Goal: Task Accomplishment & Management: Manage account settings

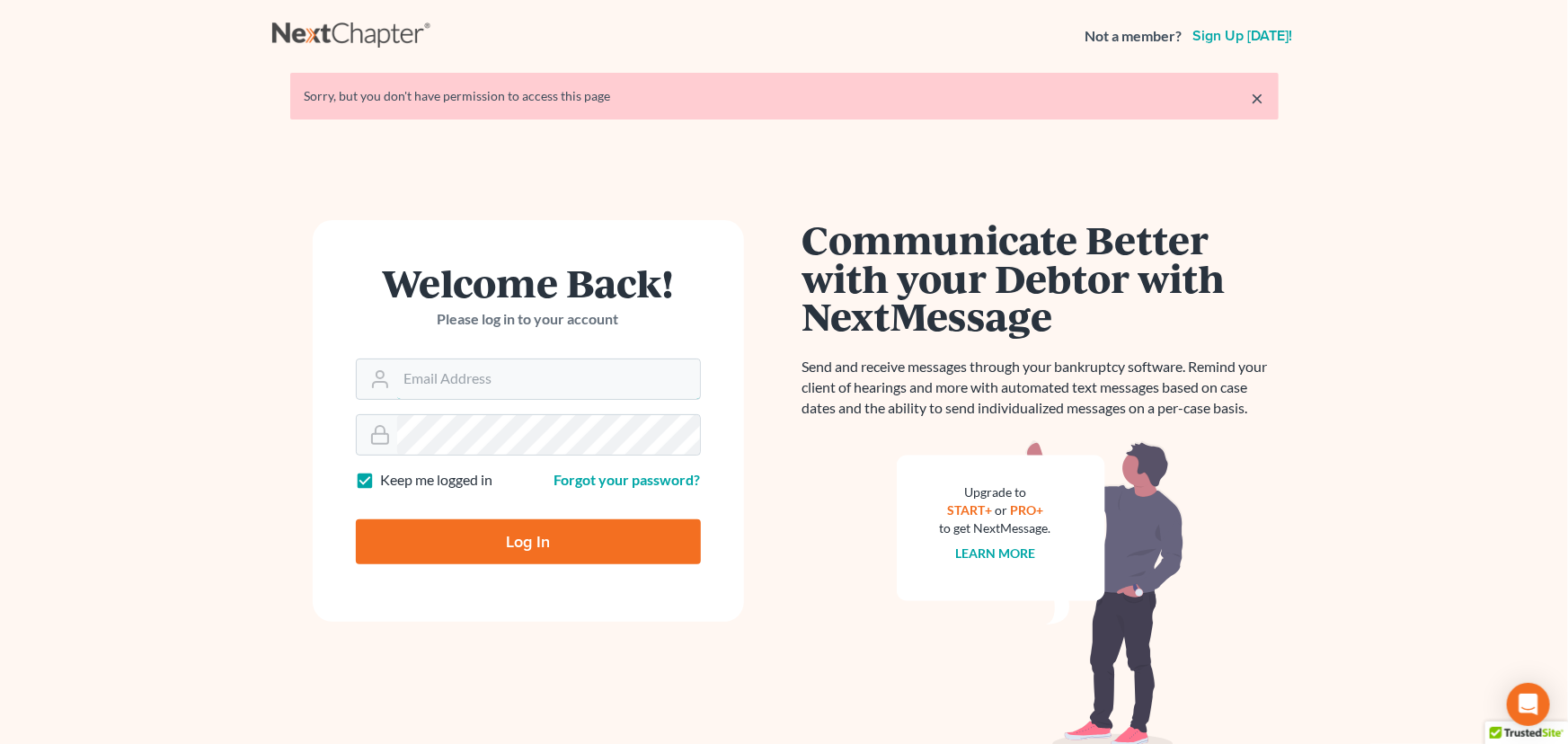
type input "[PERSON_NAME][EMAIL_ADDRESS][DOMAIN_NAME]"
click at [427, 527] on input "Log In" at bounding box center [528, 541] width 345 height 45
type input "Thinking..."
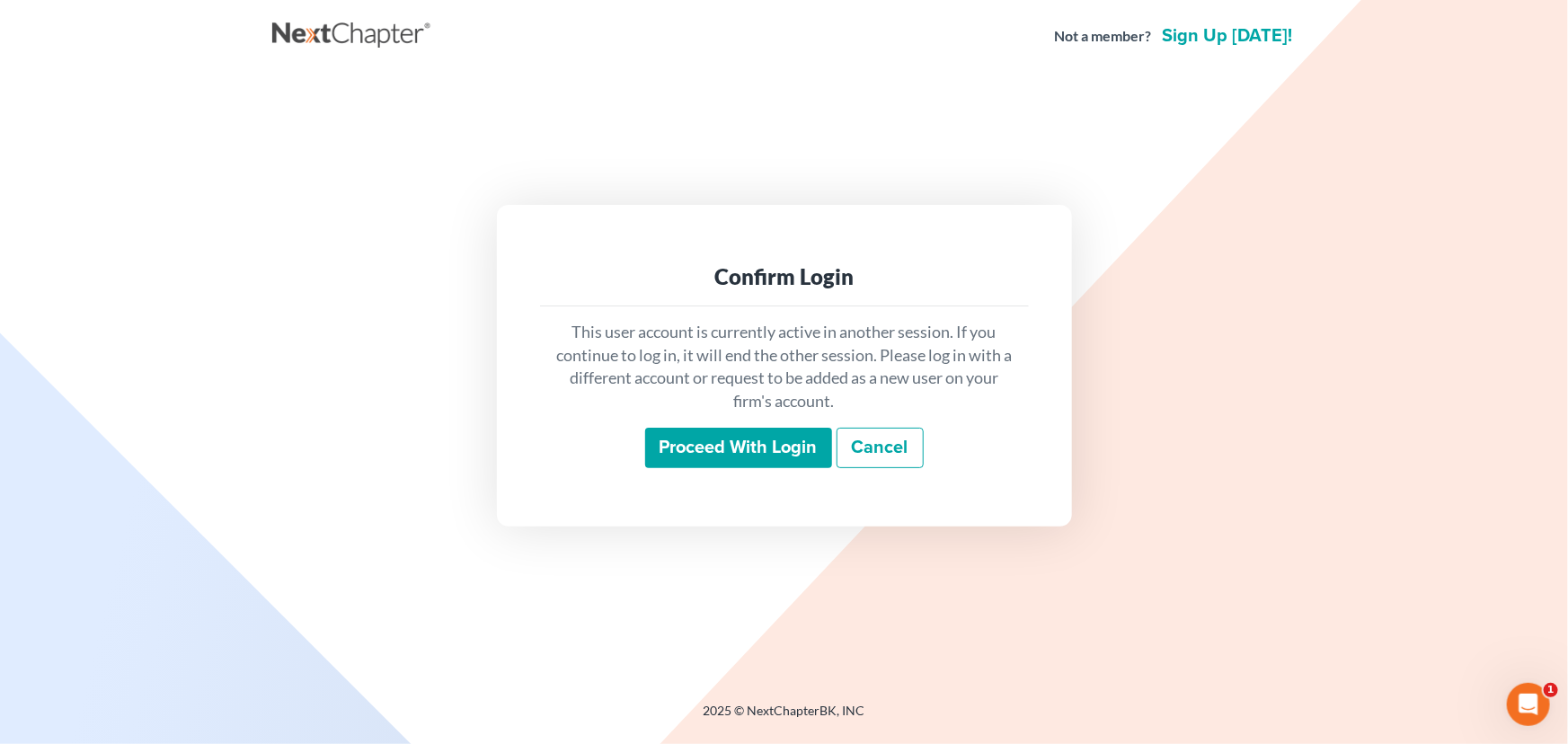
click at [750, 454] on input "Proceed with login" at bounding box center [739, 447] width 187 height 41
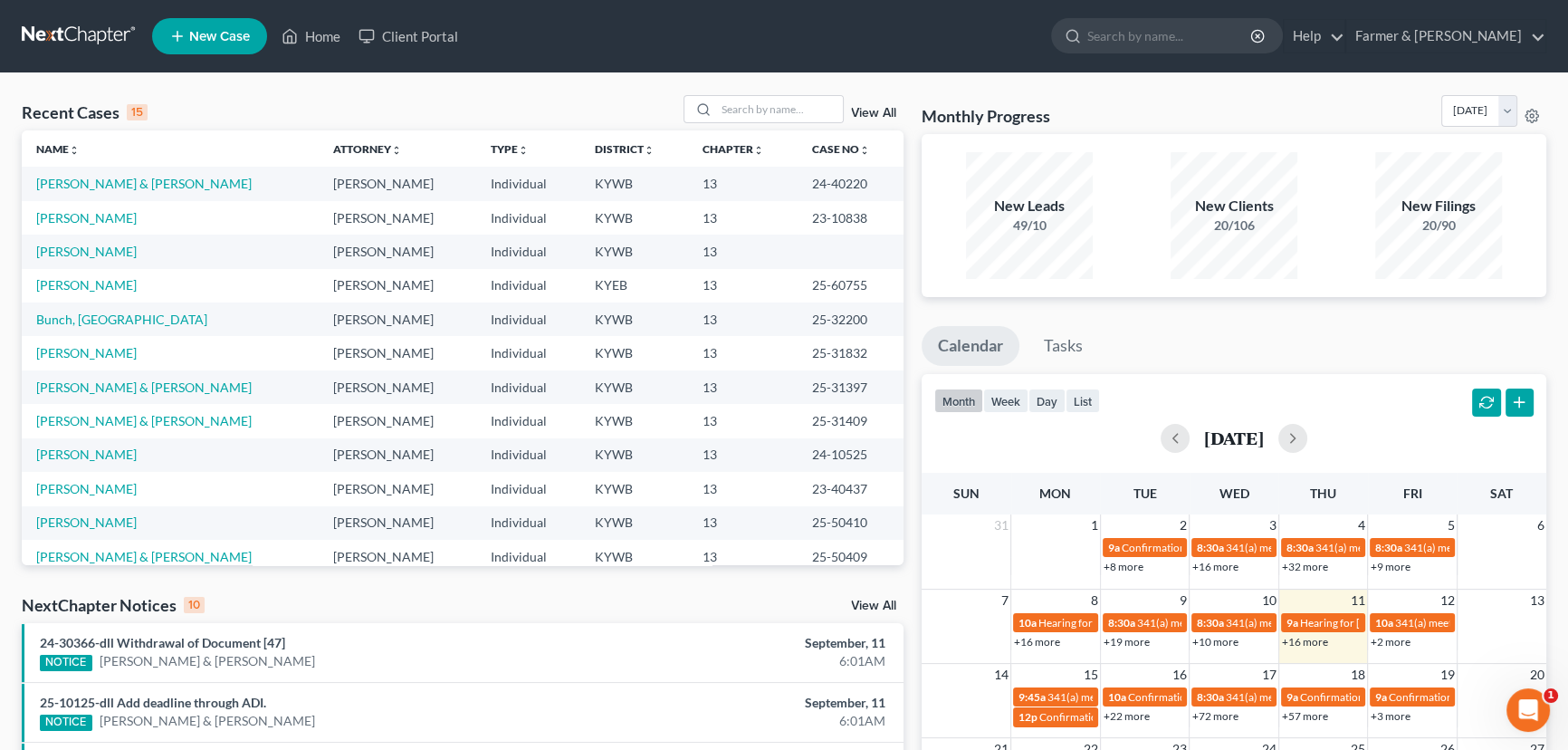
click at [569, 113] on div "Recent Cases 15 View All" at bounding box center [463, 113] width 882 height 35
click at [730, 116] on input "search" at bounding box center [779, 109] width 126 height 26
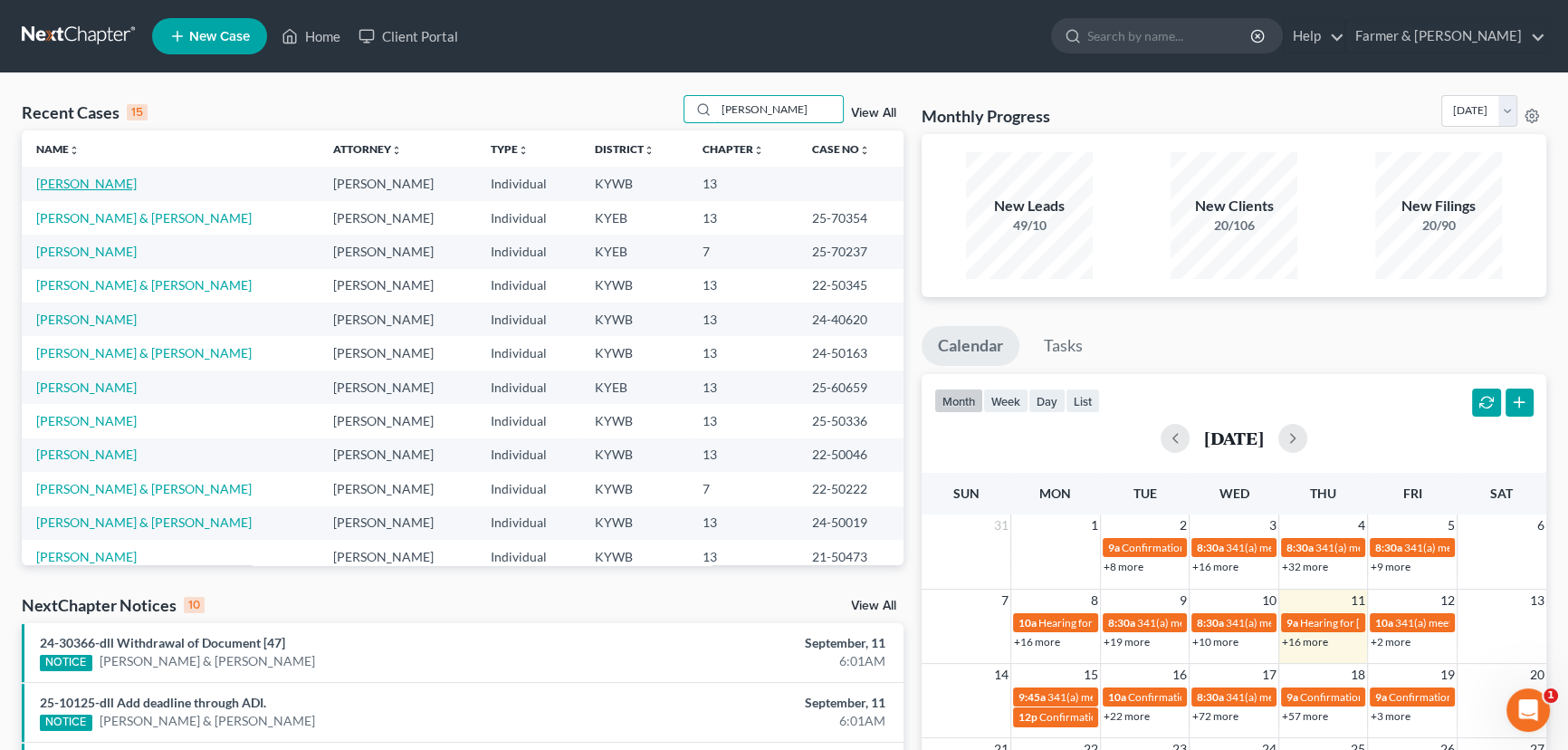
type input "sarah"
click at [94, 183] on link "Daugherty, Sarah" at bounding box center [86, 183] width 101 height 16
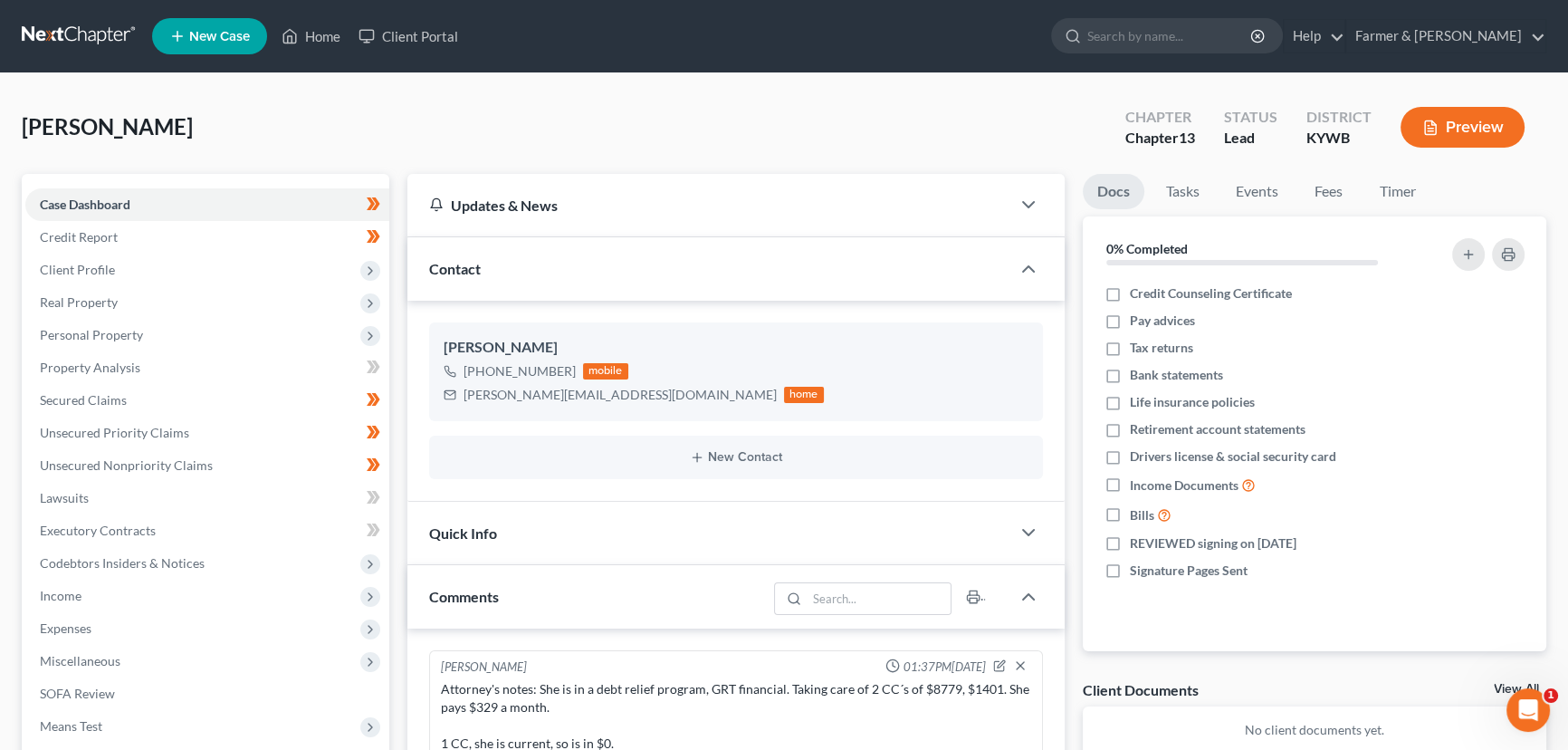
scroll to position [272, 0]
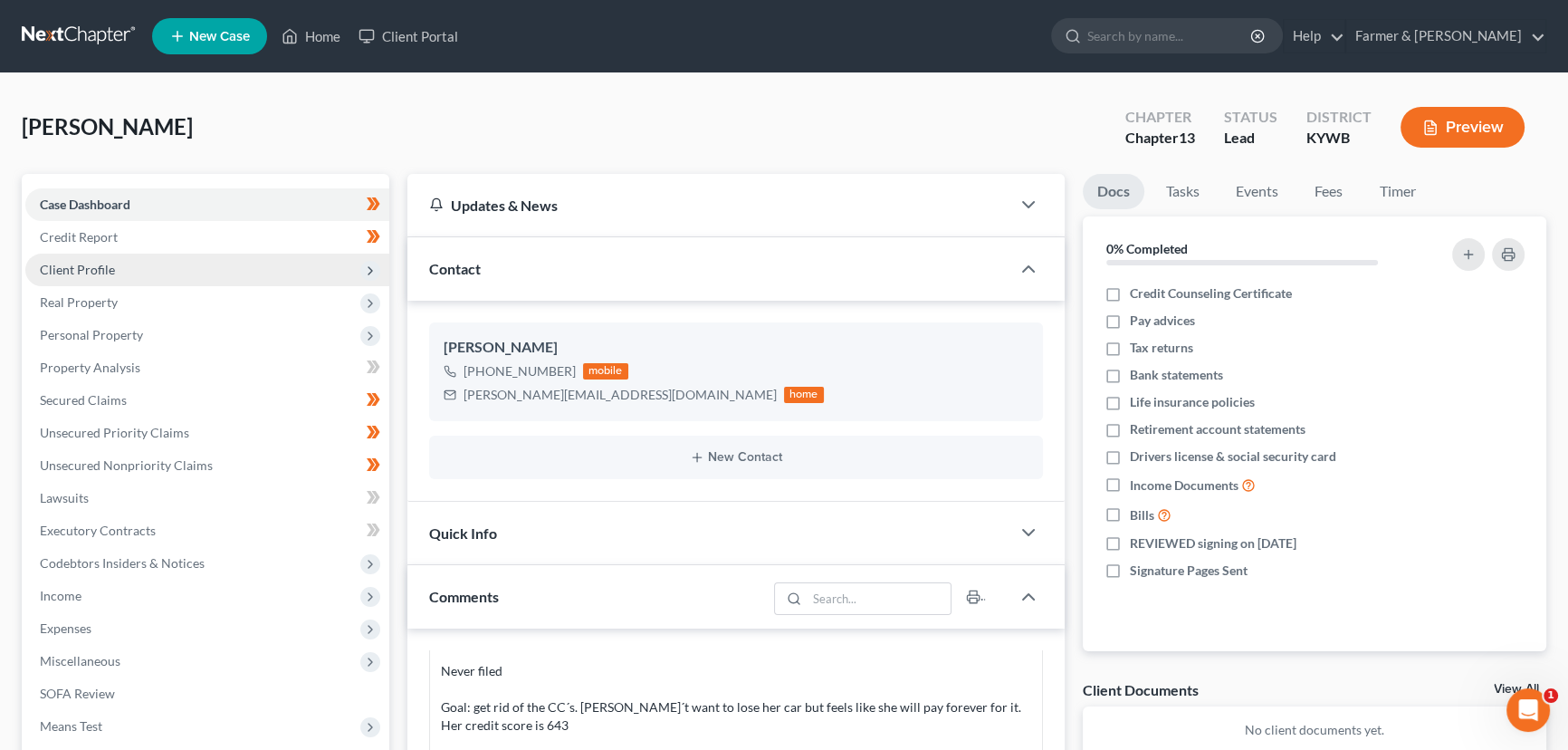
click at [110, 275] on span "Client Profile" at bounding box center [207, 269] width 364 height 32
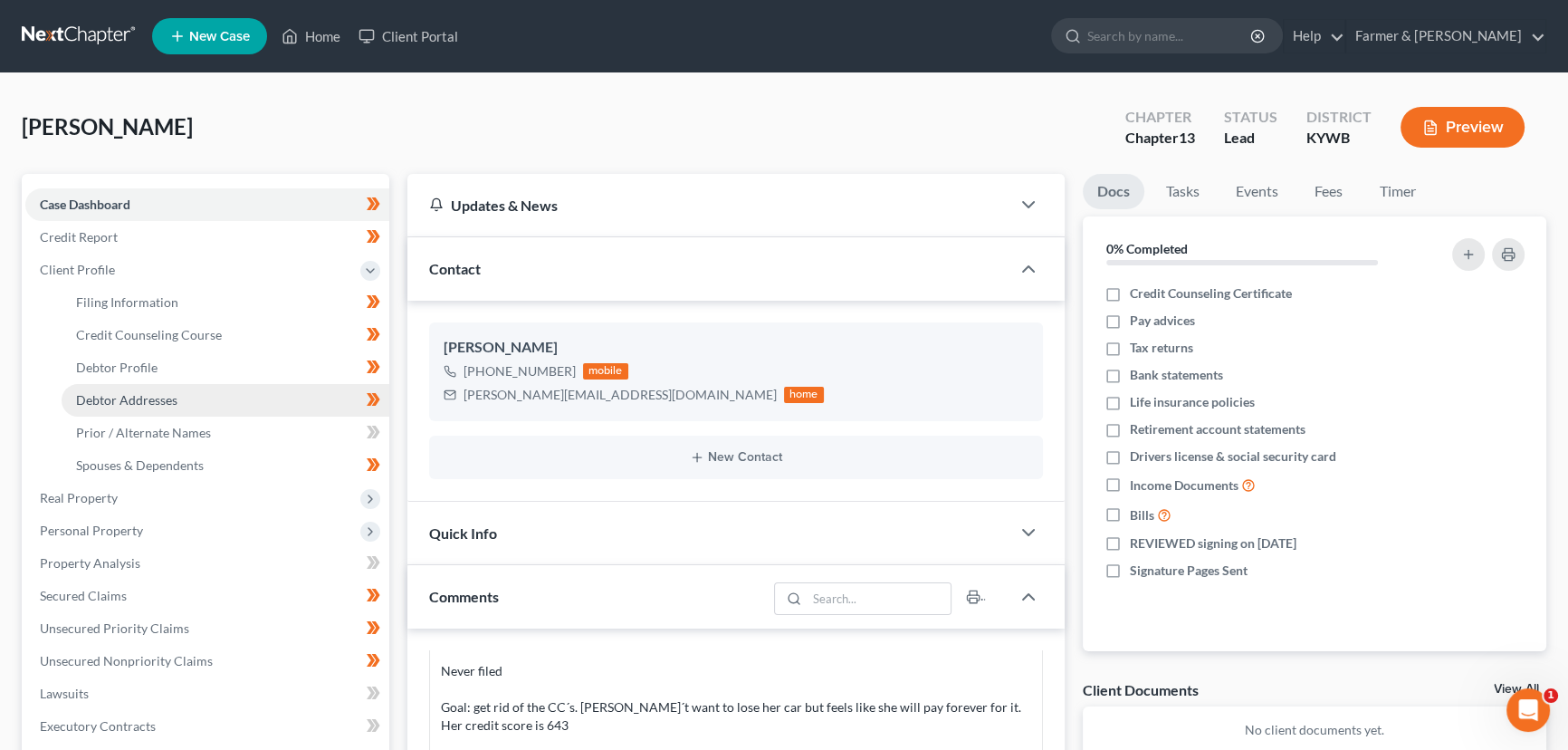
click at [181, 386] on link "Debtor Addresses" at bounding box center [225, 399] width 327 height 32
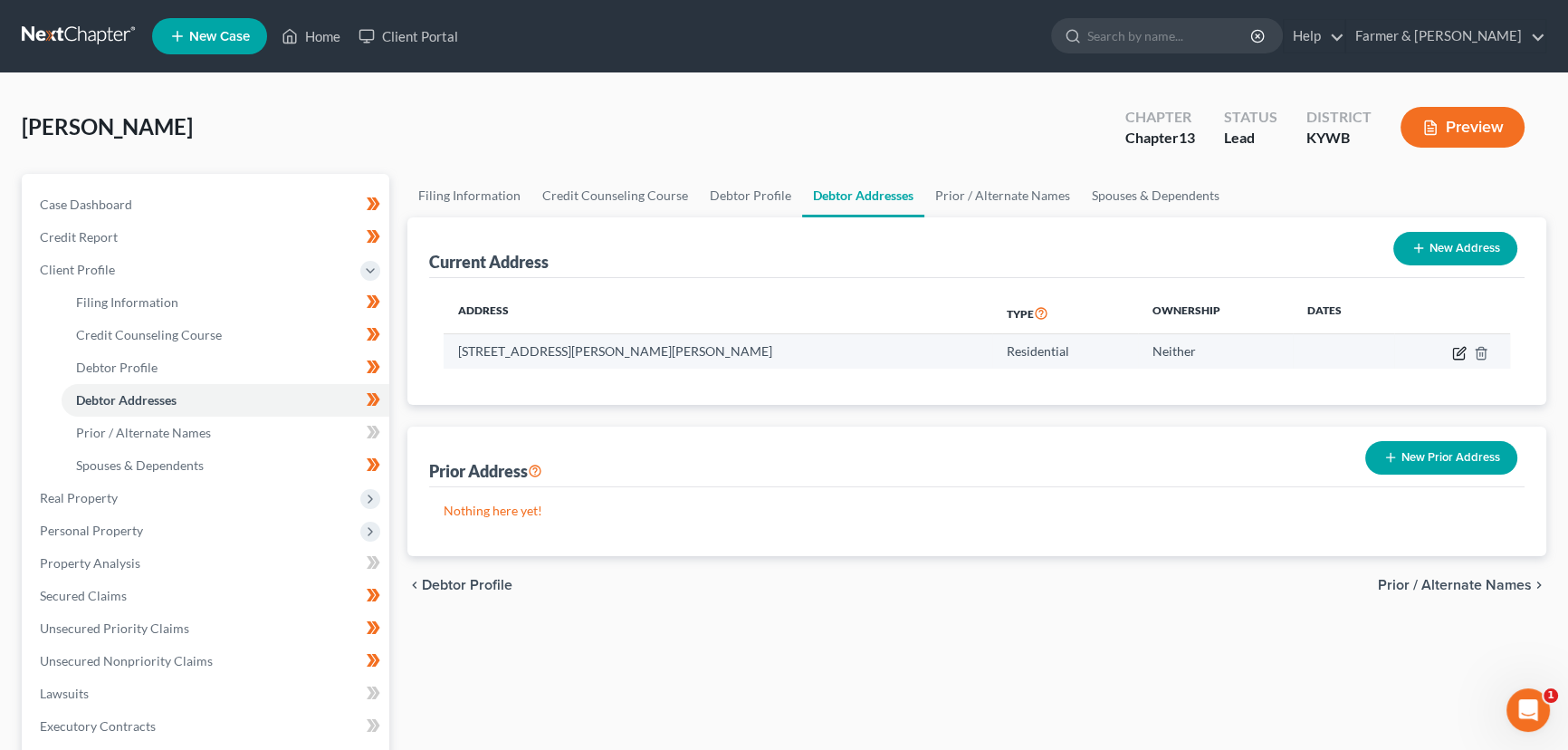
click at [1458, 348] on icon "button" at bounding box center [1460, 353] width 15 height 15
select select "18"
select select "0"
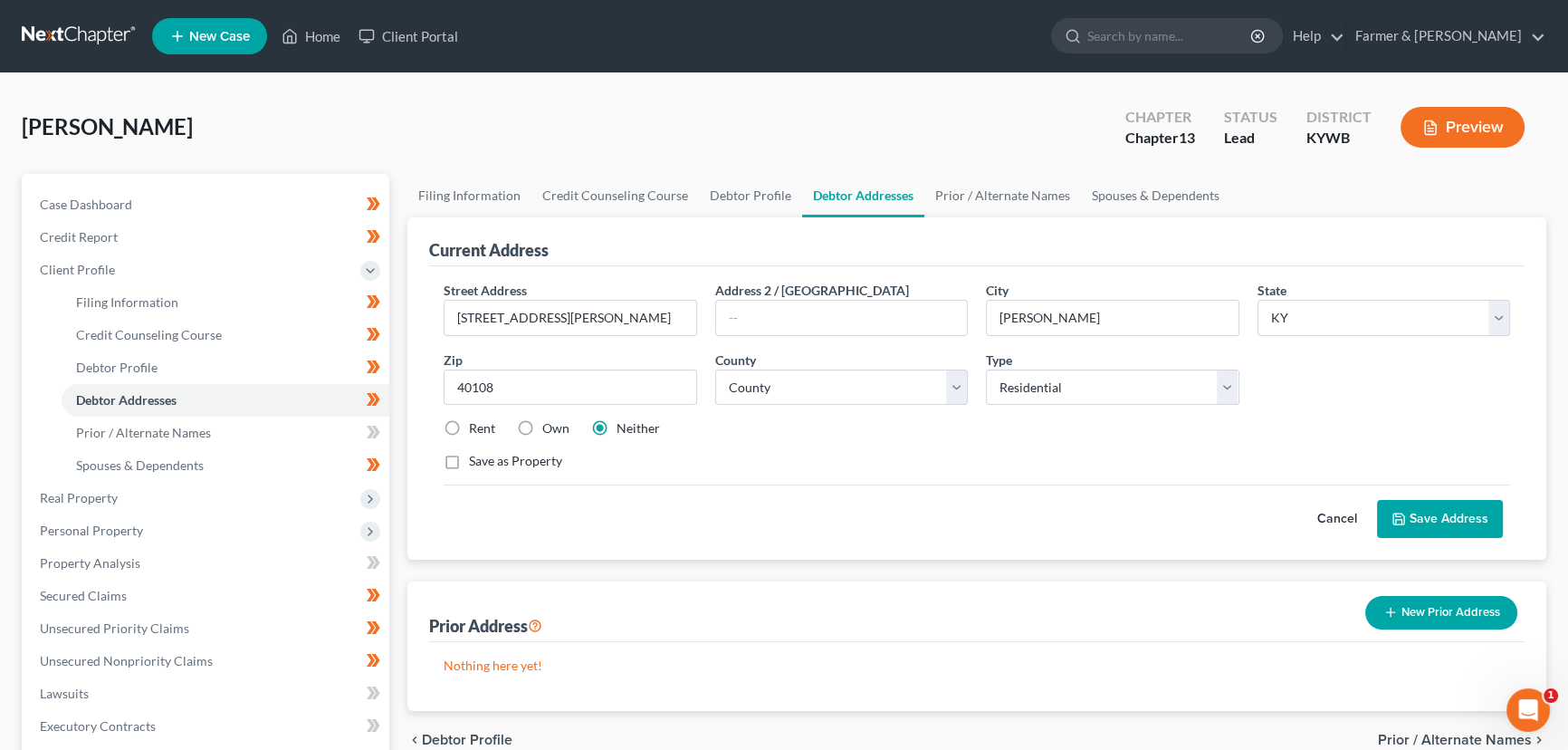
click at [536, 124] on div "Daugherty, Sarah Upgraded Chapter Chapter 13 Status Lead District KYWB Preview" at bounding box center [784, 134] width 1525 height 78
click at [327, 47] on link "Home" at bounding box center [311, 36] width 77 height 32
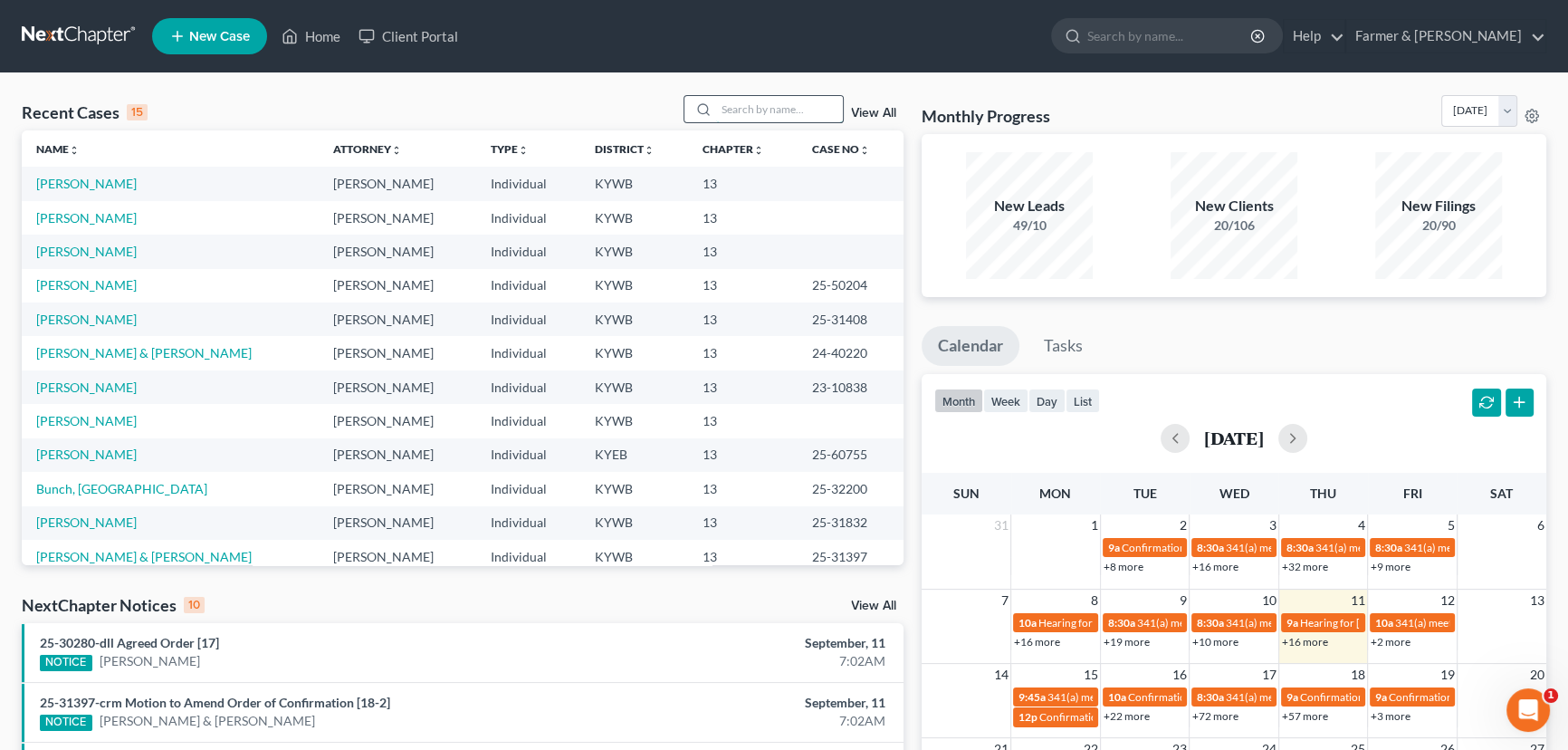
click at [753, 101] on input "search" at bounding box center [779, 109] width 126 height 26
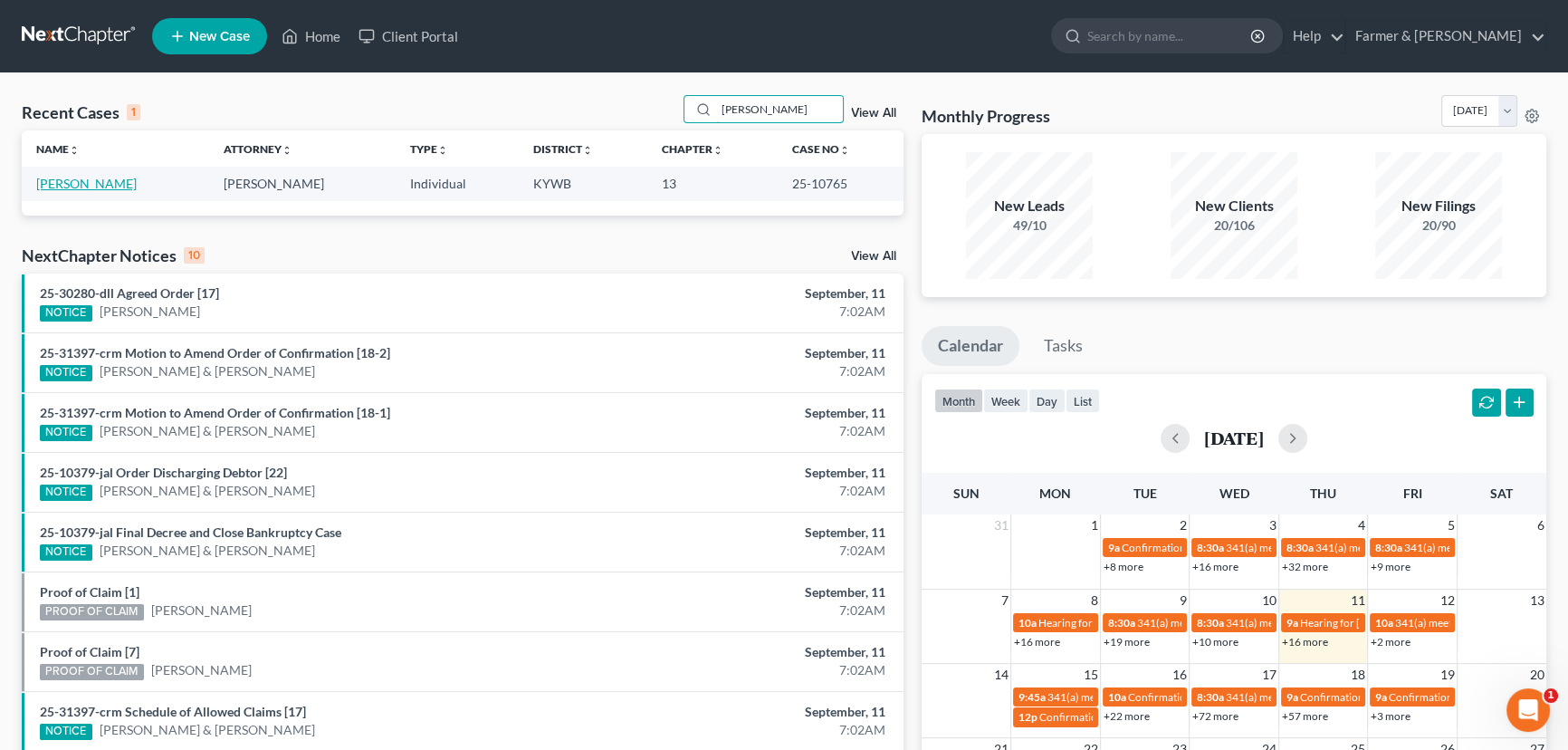
type input "stormie payne"
click at [107, 181] on link "Payne, Stormie" at bounding box center [86, 183] width 101 height 16
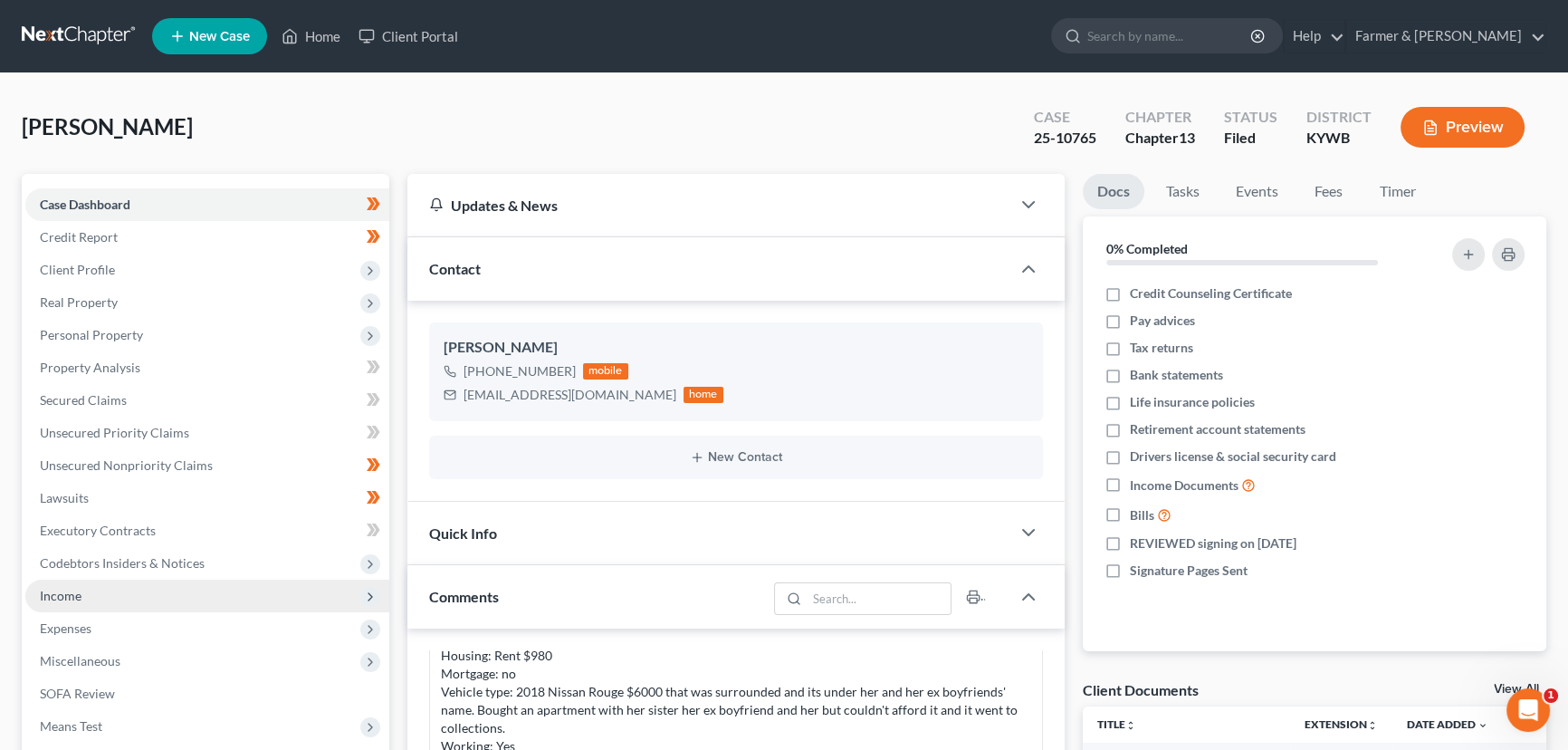
click at [81, 597] on span "Income" at bounding box center [207, 595] width 364 height 32
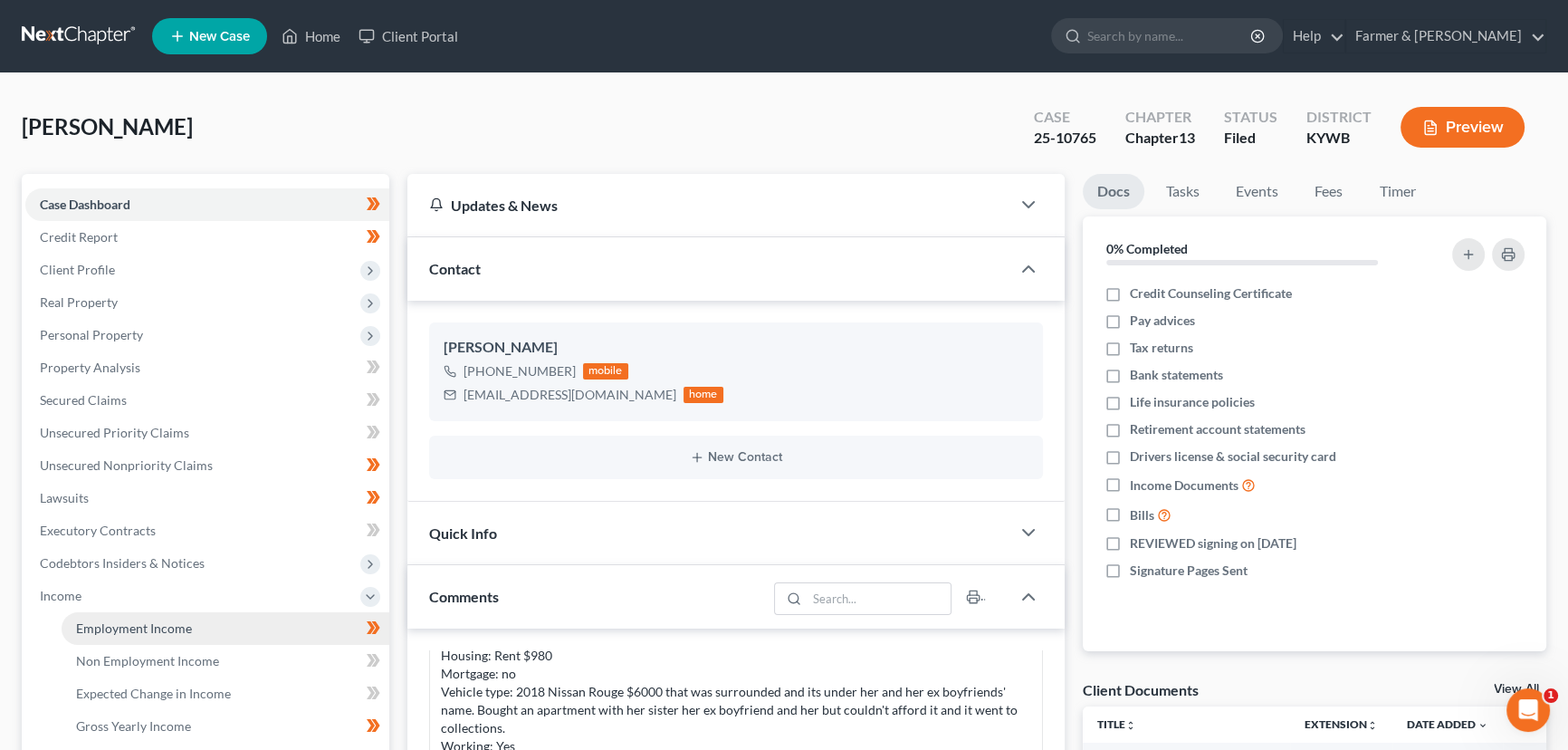
click at [119, 621] on span "Employment Income" at bounding box center [134, 627] width 116 height 16
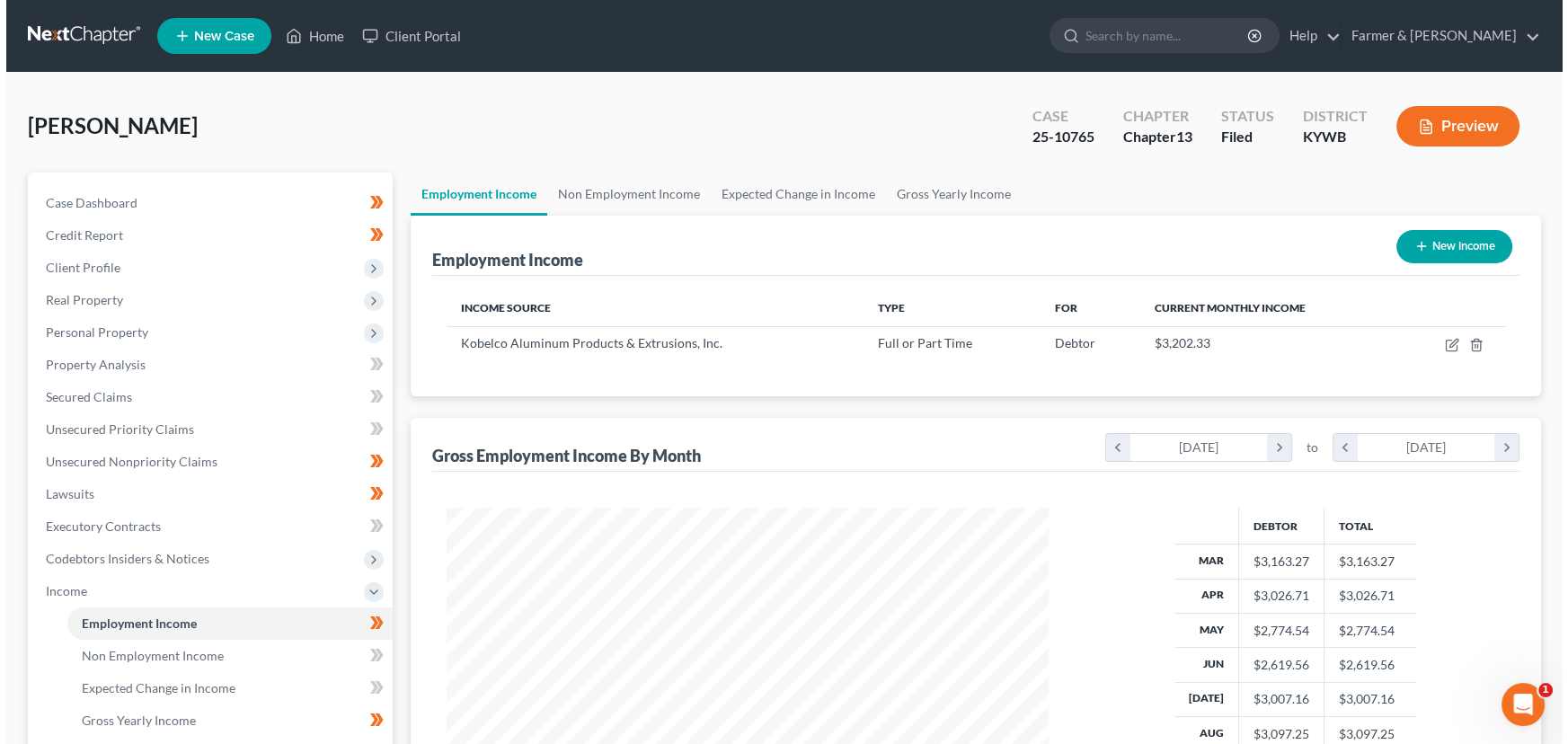
scroll to position [321, 638]
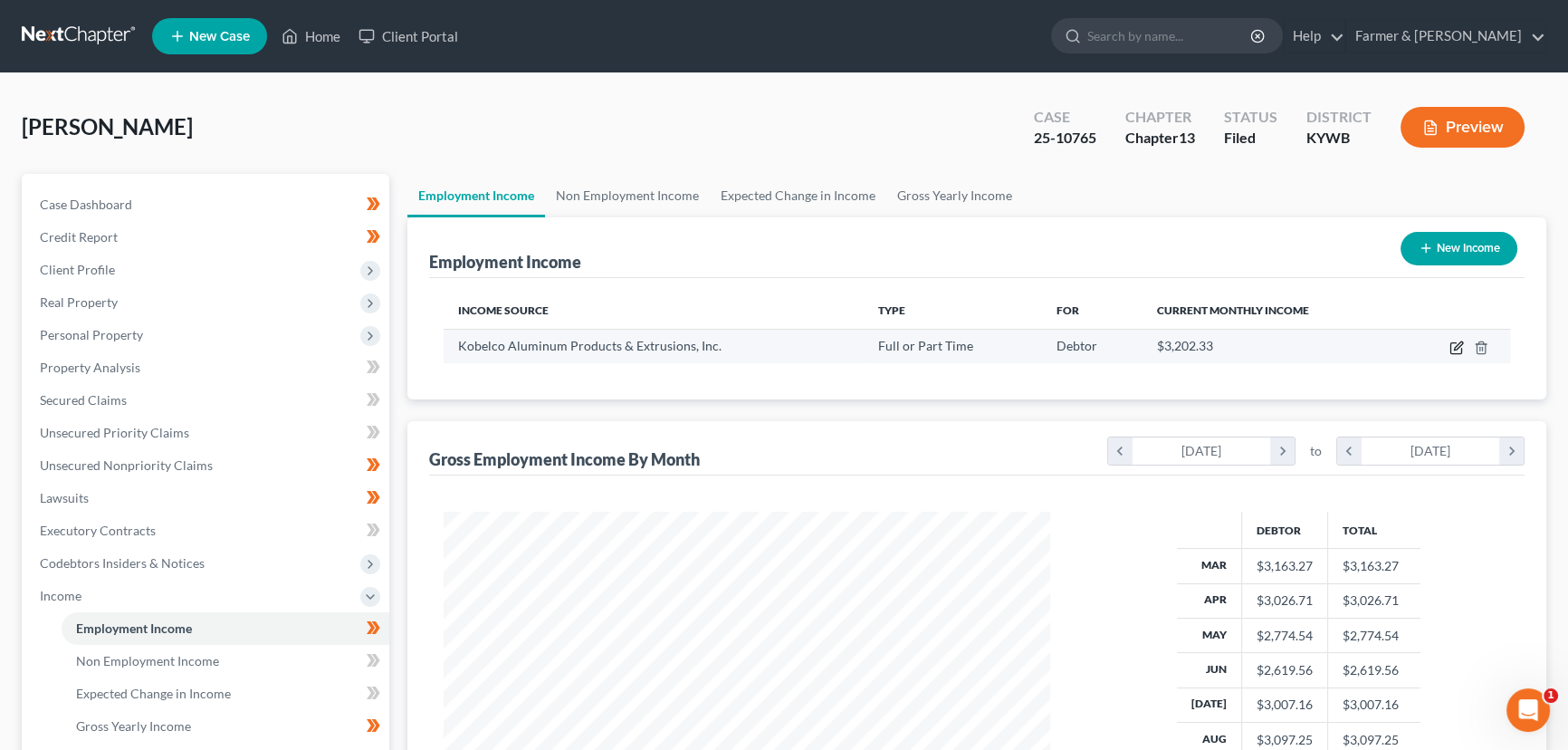
click at [1453, 351] on icon "button" at bounding box center [1457, 348] width 15 height 15
select select "0"
select select "18"
select select "2"
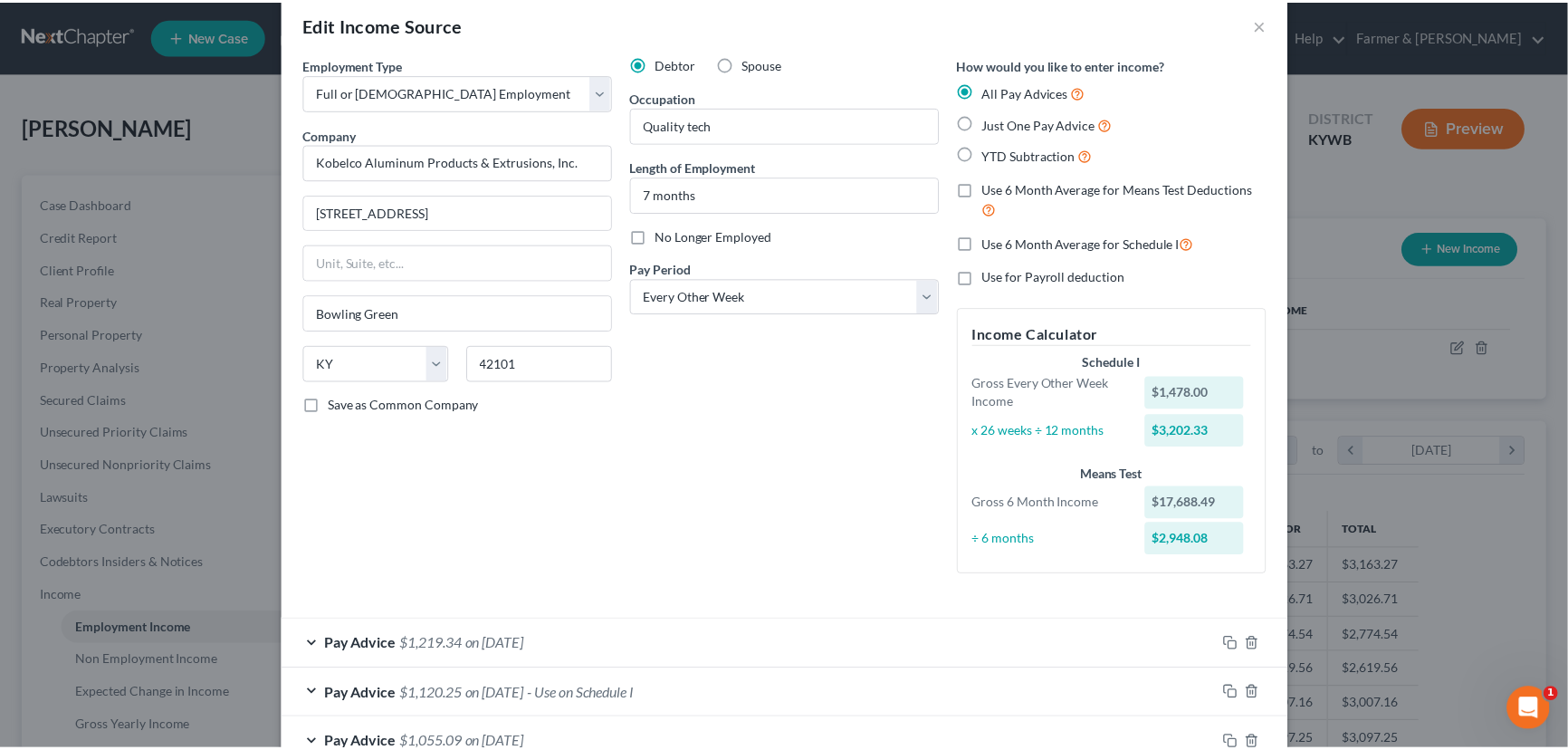
scroll to position [0, 0]
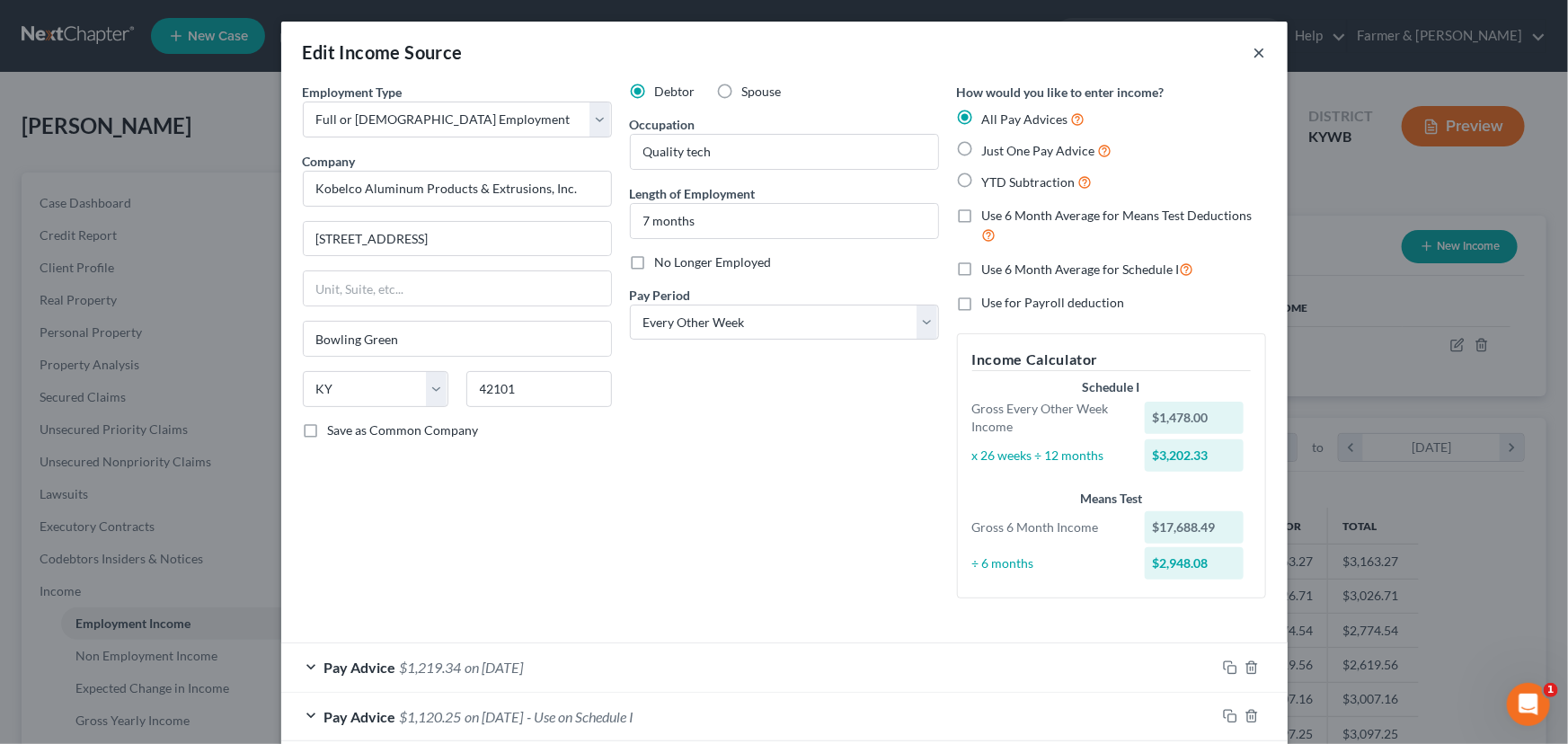
click at [1254, 51] on button "×" at bounding box center [1260, 52] width 13 height 22
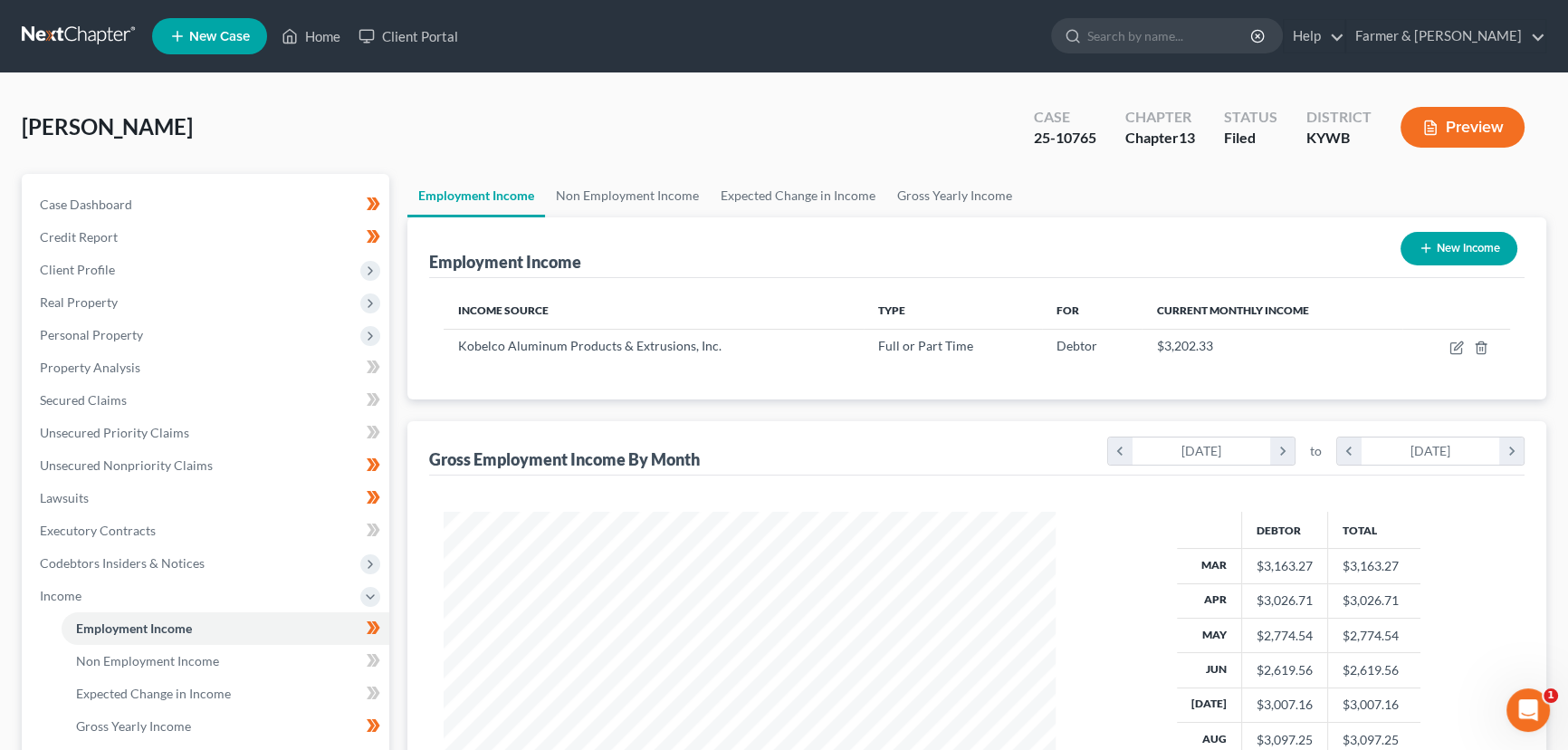
scroll to position [905349, 904876]
click at [140, 229] on link "Credit Report" at bounding box center [207, 237] width 364 height 32
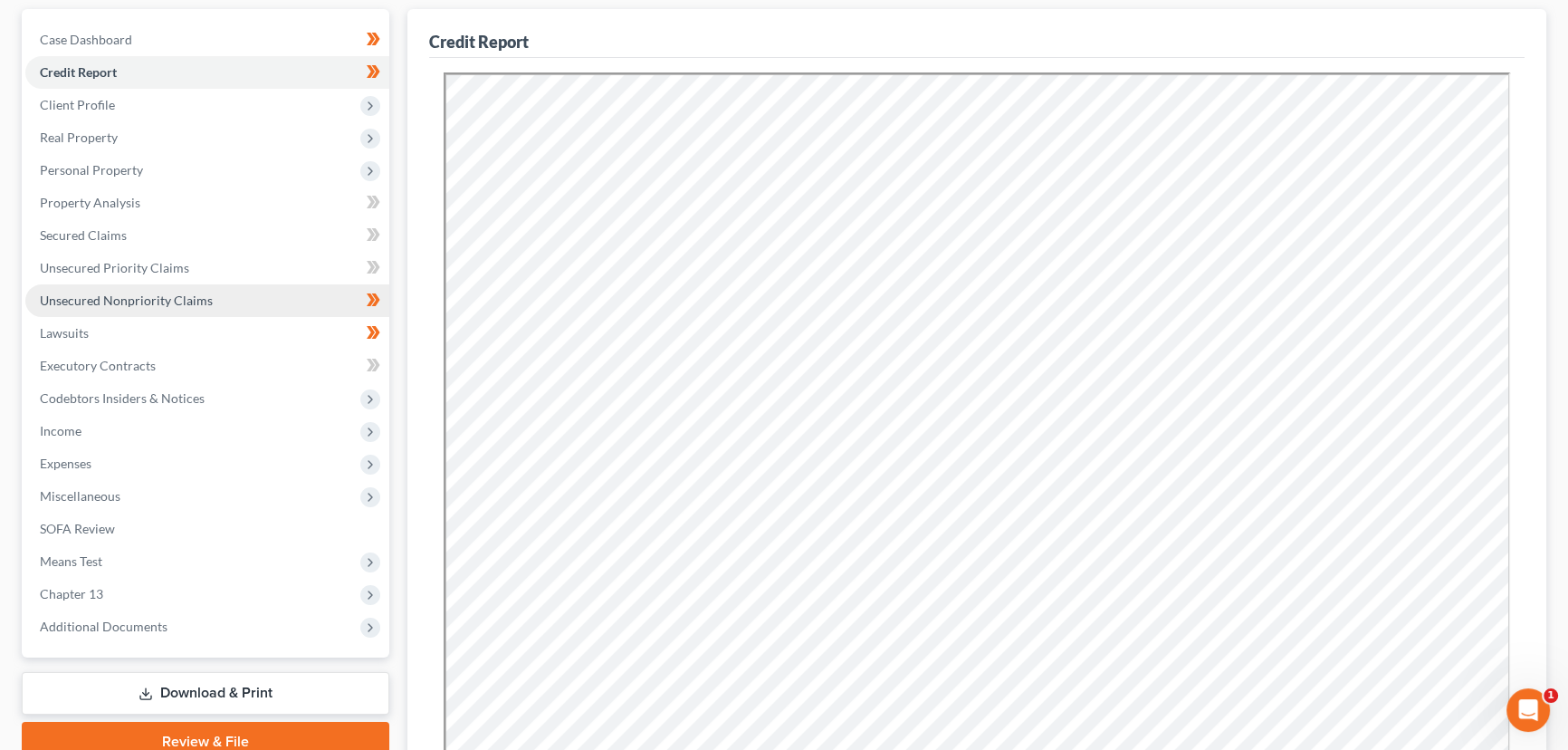
scroll to position [436, 0]
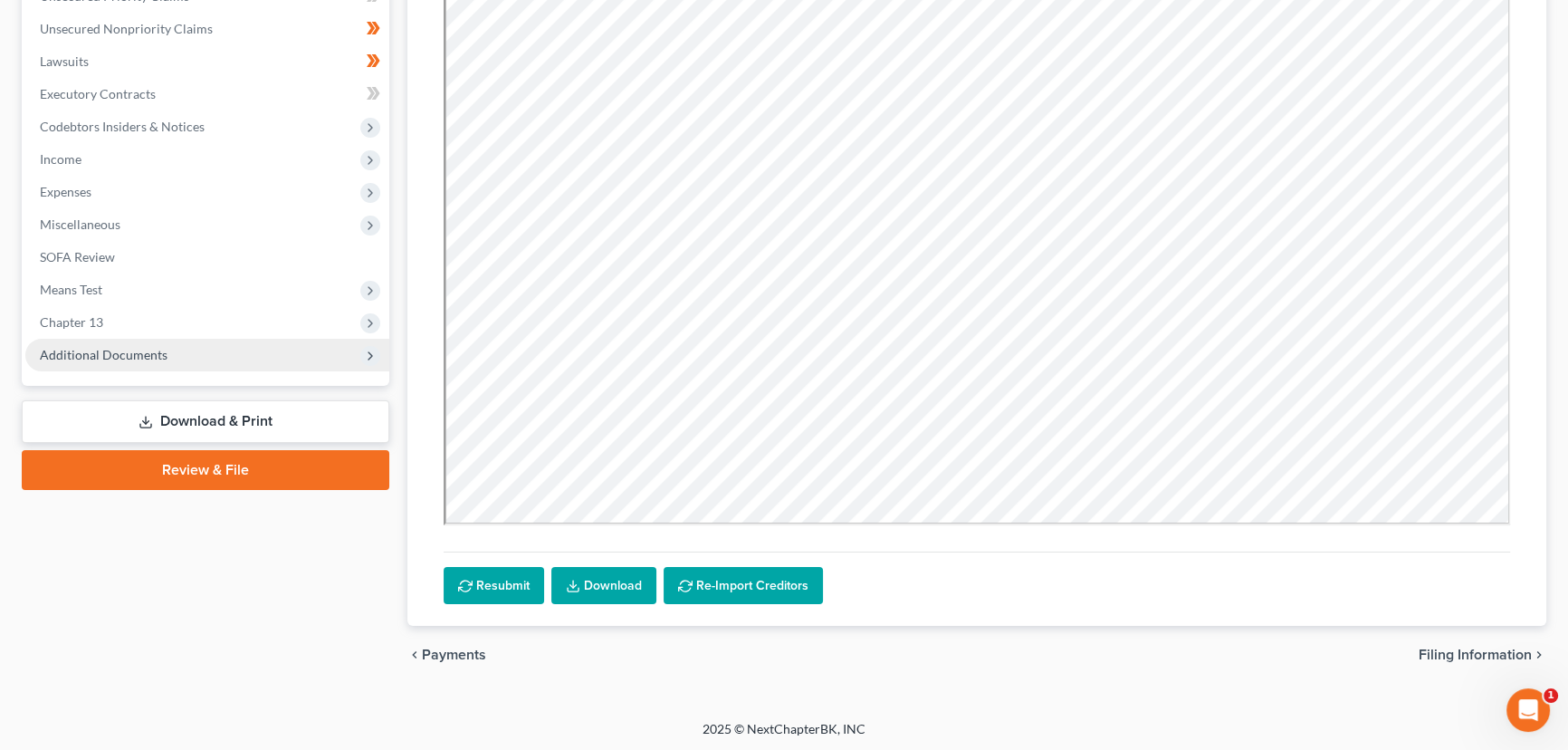
click at [104, 357] on span "Additional Documents" at bounding box center [103, 354] width 127 height 16
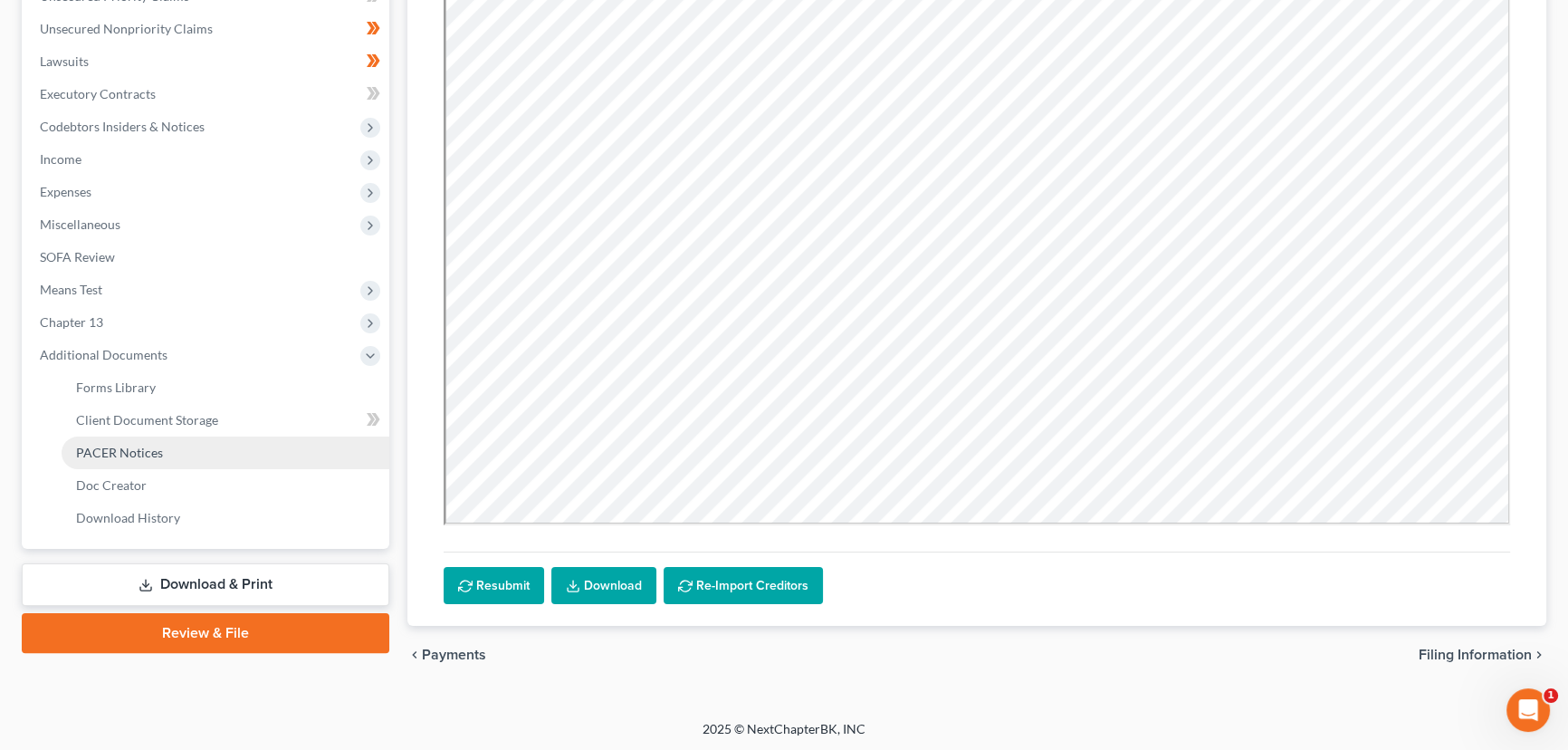
click at [132, 442] on link "PACER Notices" at bounding box center [225, 452] width 327 height 32
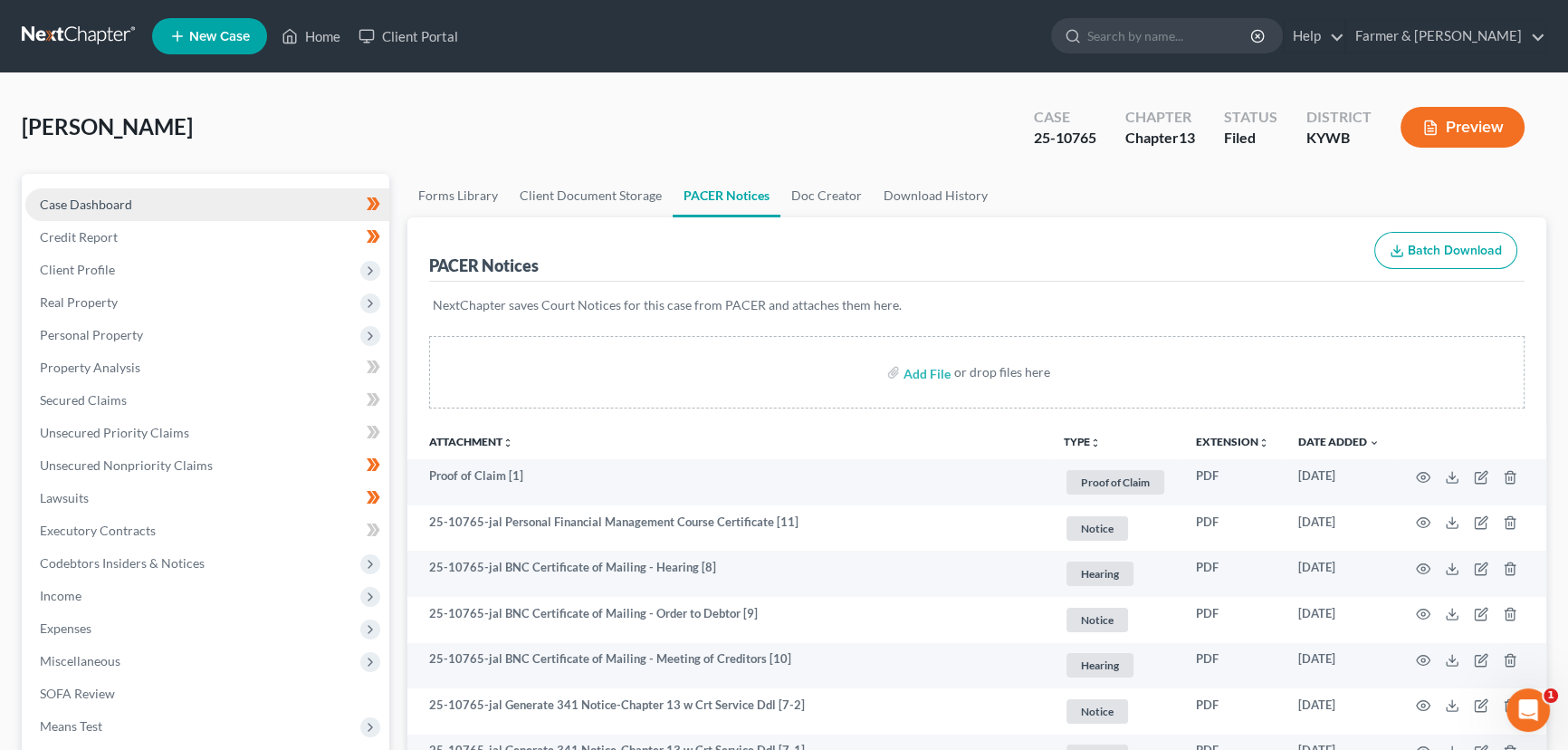
click at [98, 203] on span "Case Dashboard" at bounding box center [86, 204] width 92 height 16
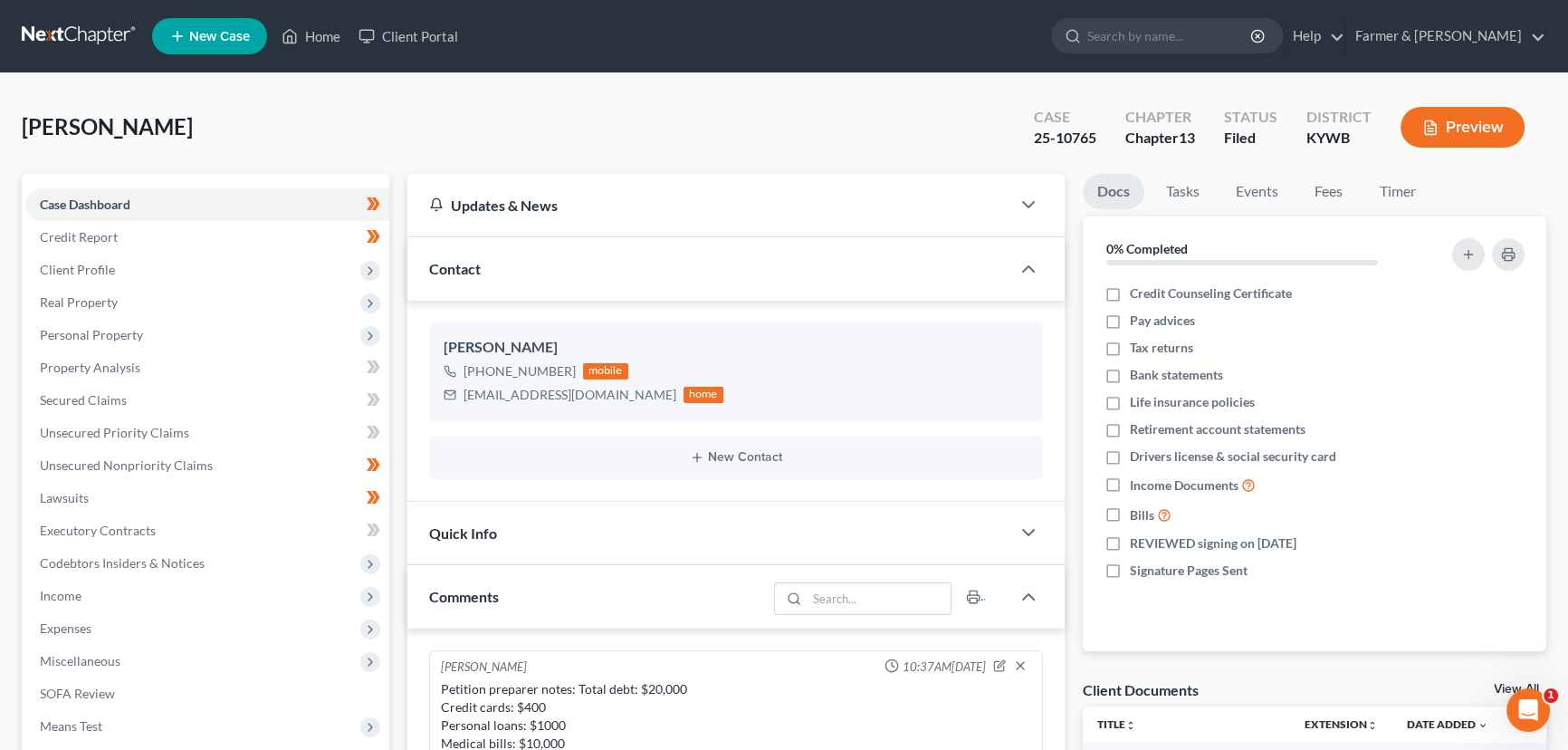
scroll to position [518, 0]
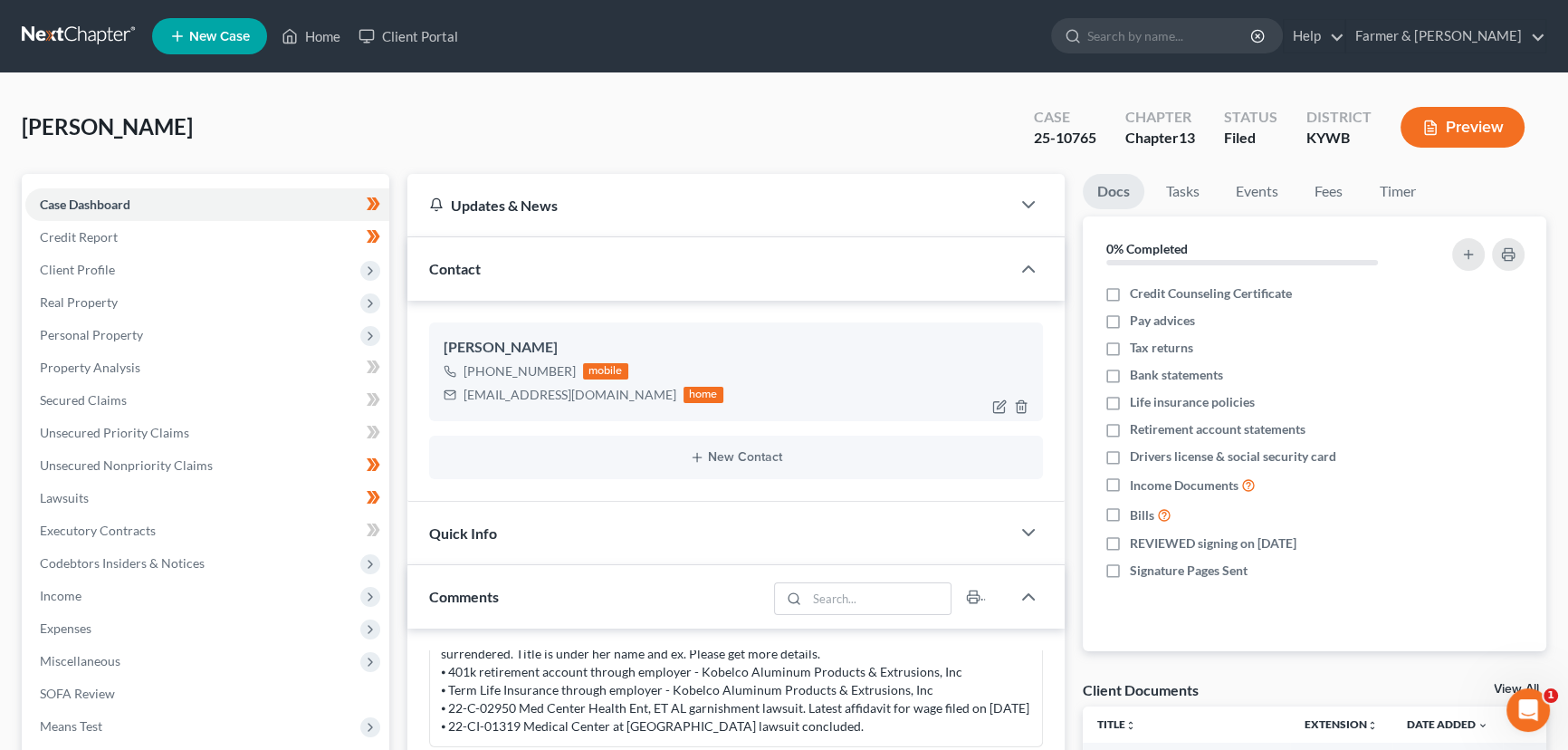
drag, startPoint x: 464, startPoint y: 398, endPoint x: 662, endPoint y: 404, distance: 198.1
click at [662, 404] on div "worldofwarcraft122100@gmail.com home" at bounding box center [583, 395] width 279 height 24
copy div "worldofwarcraft122100@gmail.com"
click at [412, 116] on div "Payne, Stormie Upgraded Case 25-10765 Chapter Chapter 13 Status Filed District …" at bounding box center [784, 134] width 1525 height 78
drag, startPoint x: 472, startPoint y: 397, endPoint x: 661, endPoint y: 397, distance: 189.0
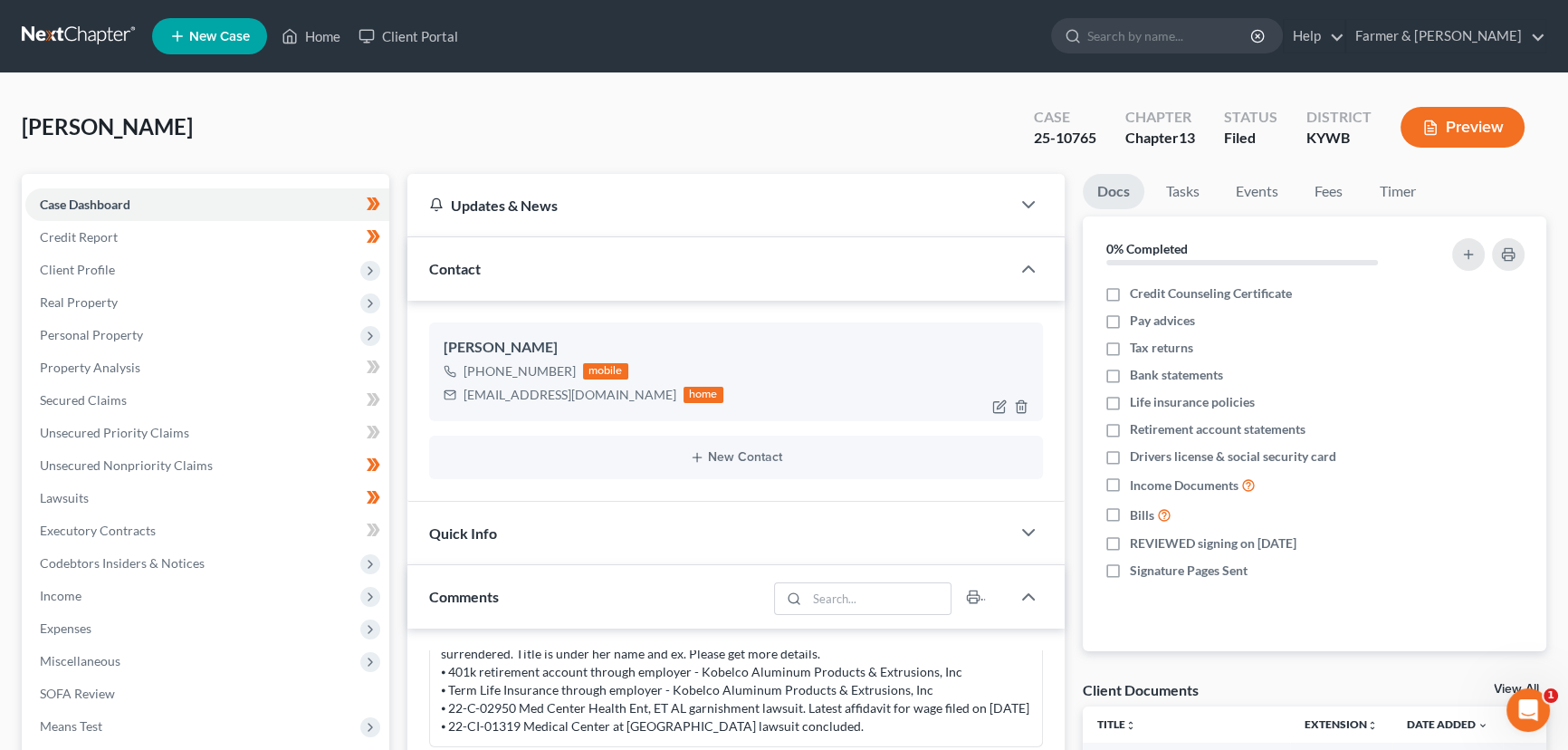
click at [661, 397] on div "worldofwarcraft122100@gmail.com" at bounding box center [570, 395] width 213 height 18
copy div "worldofwarcraft122100@gmail.com"
click at [416, 92] on div "Payne, Stormie Upgraded Case 25-10765 Chapter Chapter 13 Status Filed District …" at bounding box center [784, 699] width 1568 height 1251
click at [301, 41] on link "Home" at bounding box center [311, 36] width 77 height 32
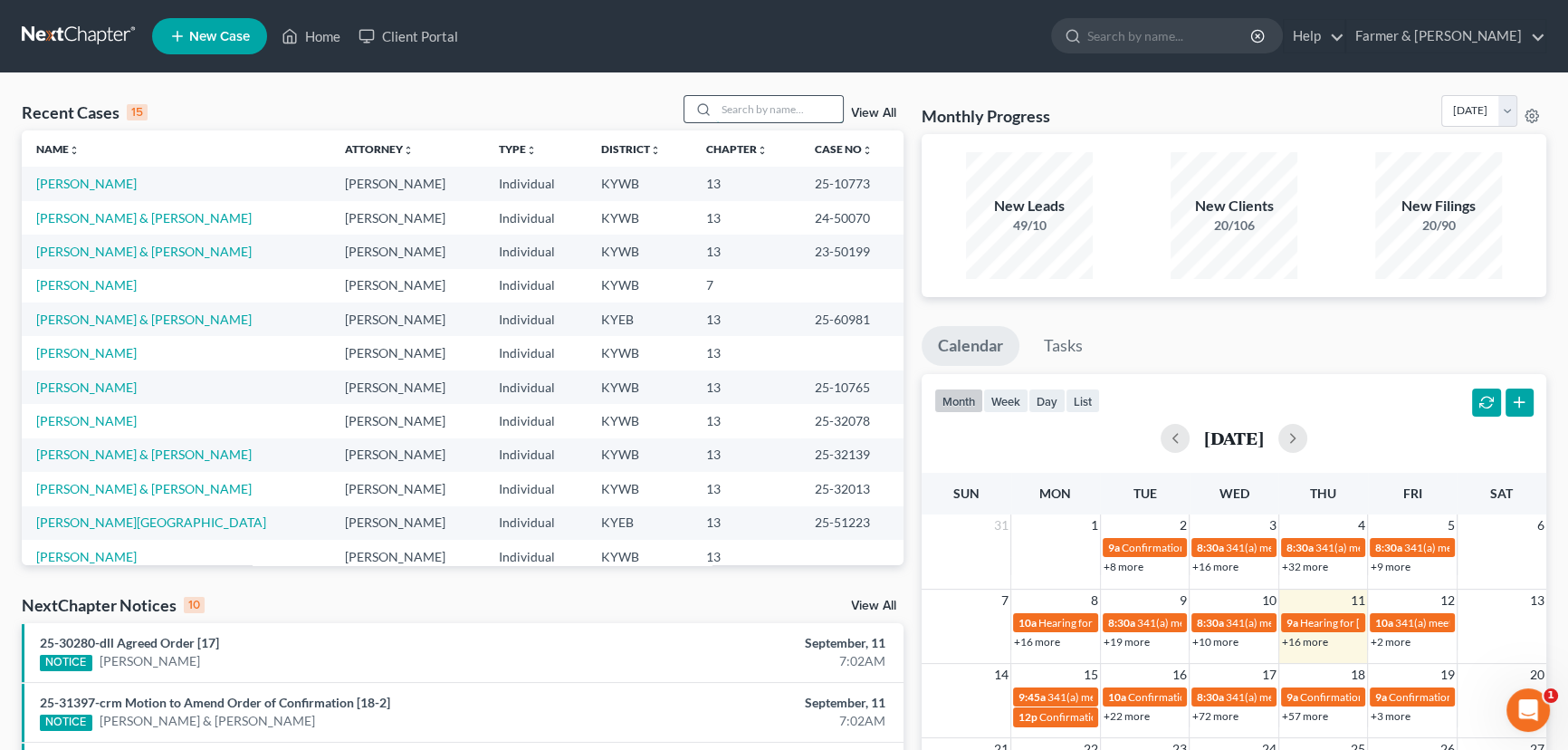
click at [725, 119] on input "search" at bounding box center [779, 109] width 126 height 26
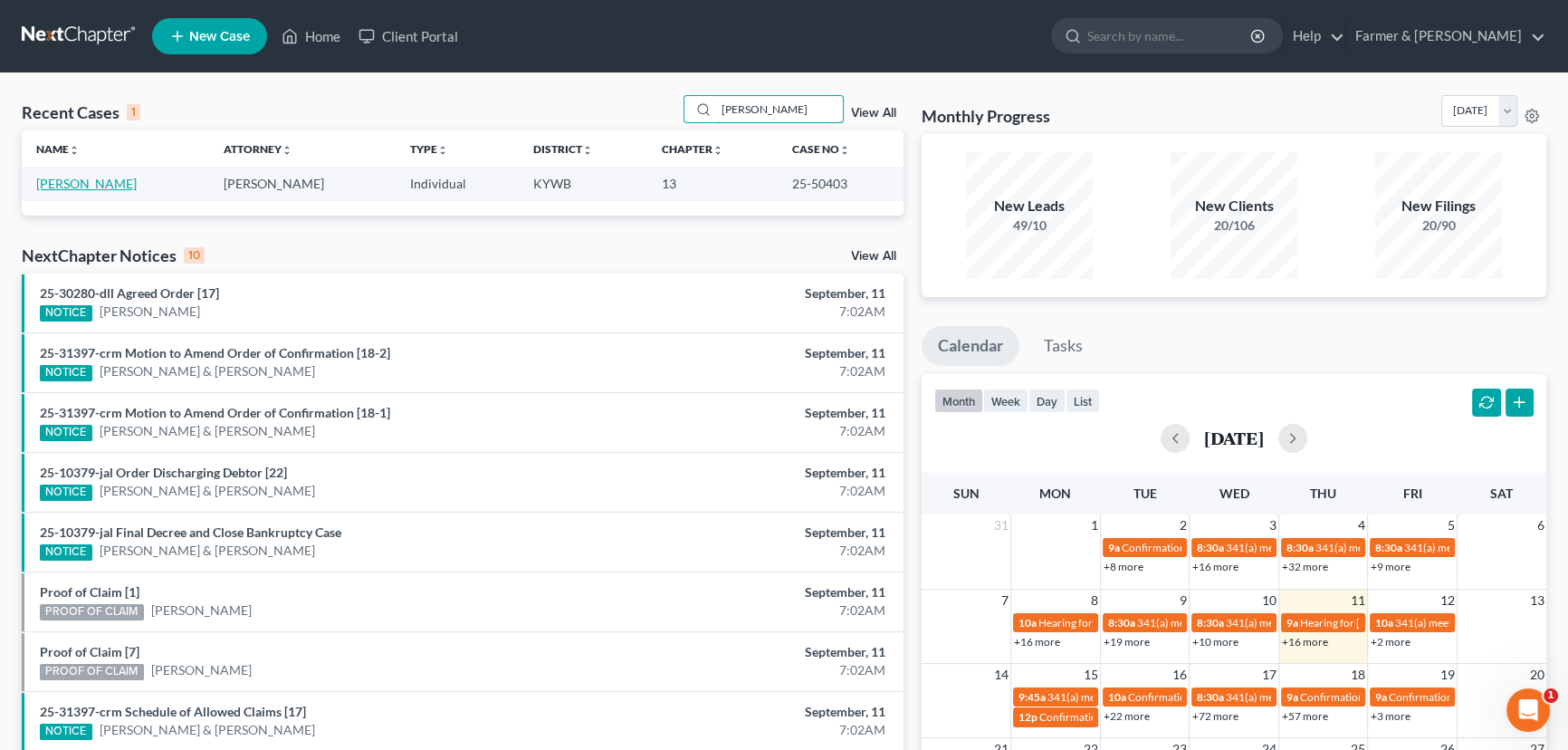
type input "tc campbell"
click at [79, 187] on link "Campbell, TC" at bounding box center [86, 183] width 101 height 16
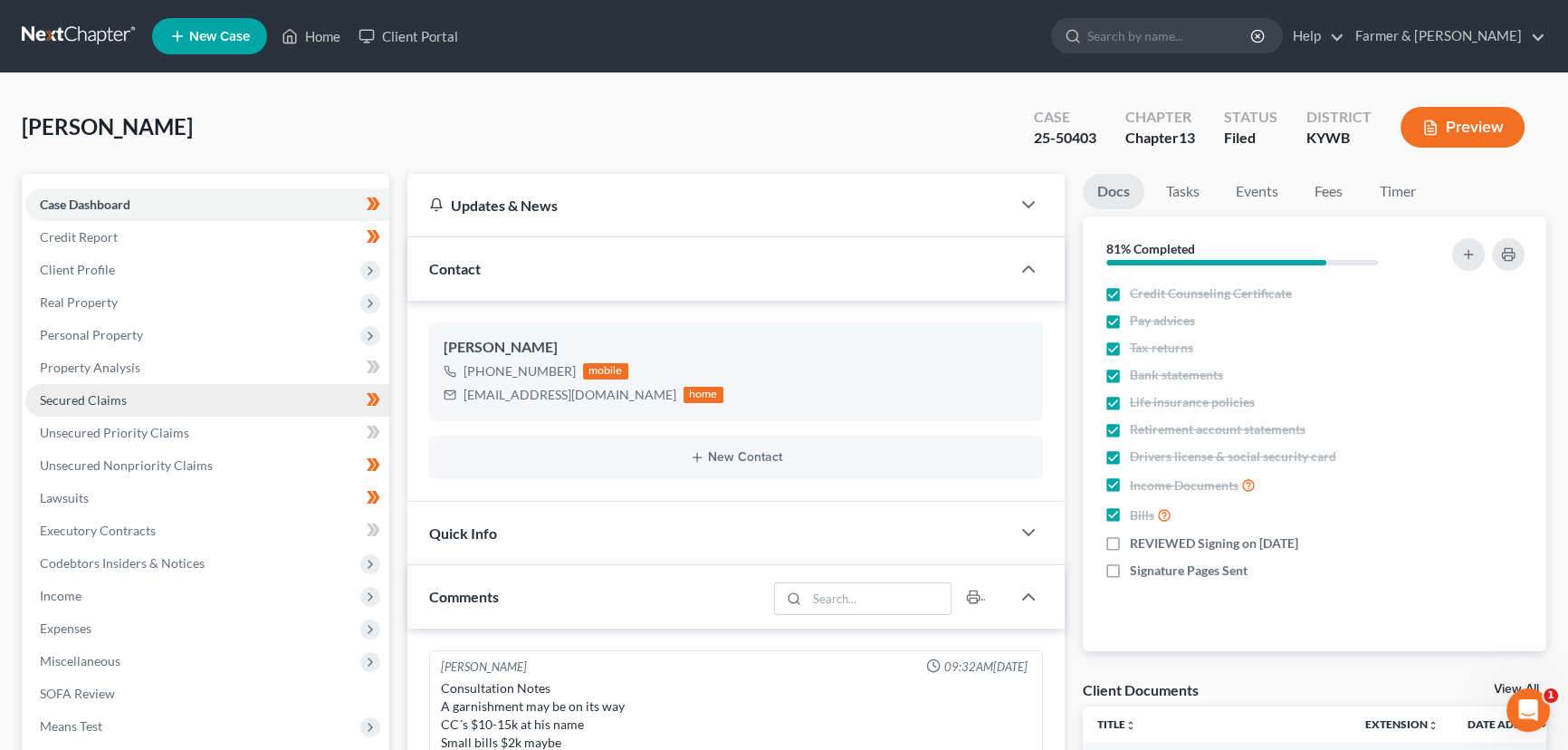
scroll to position [479, 0]
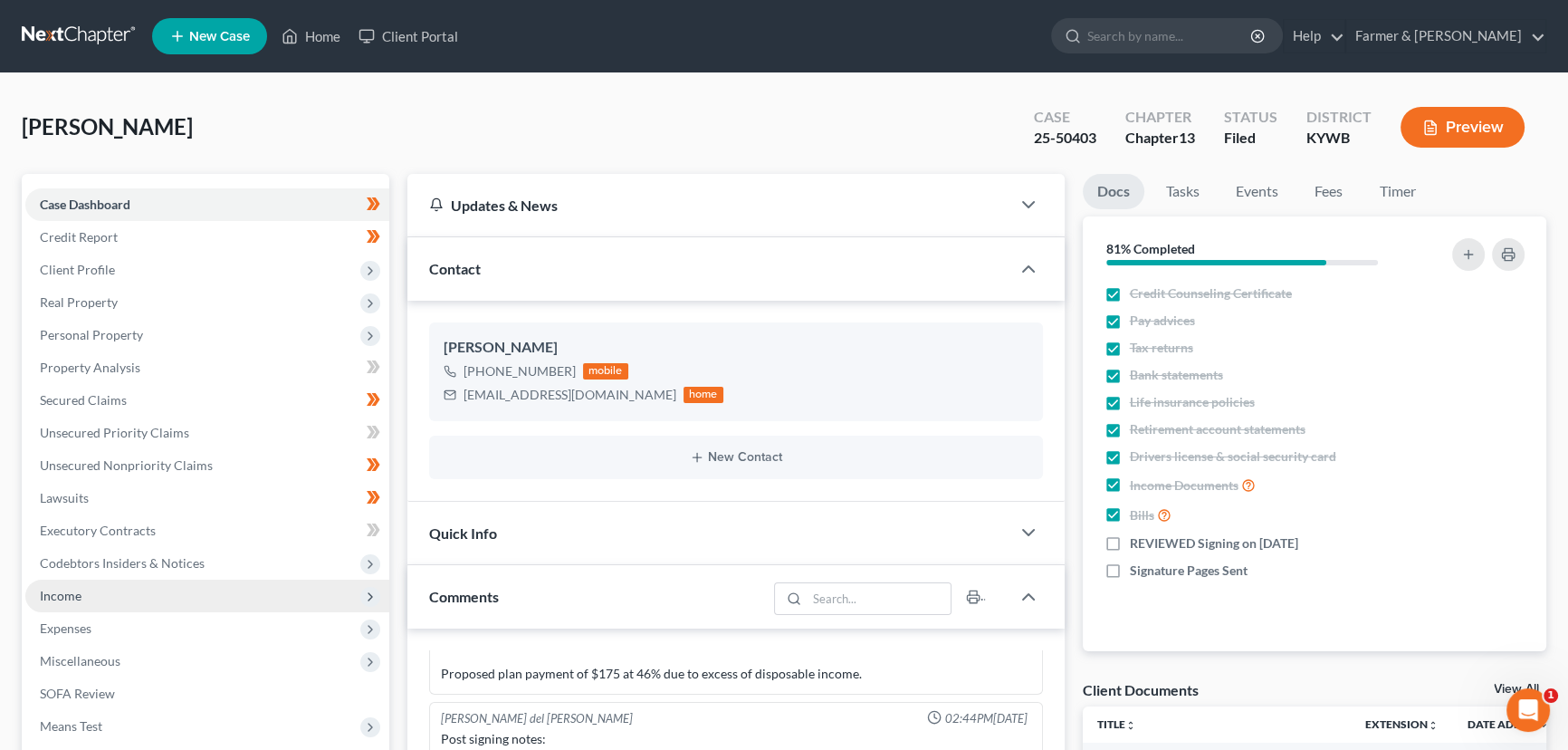
click at [66, 596] on span "Income" at bounding box center [60, 595] width 42 height 16
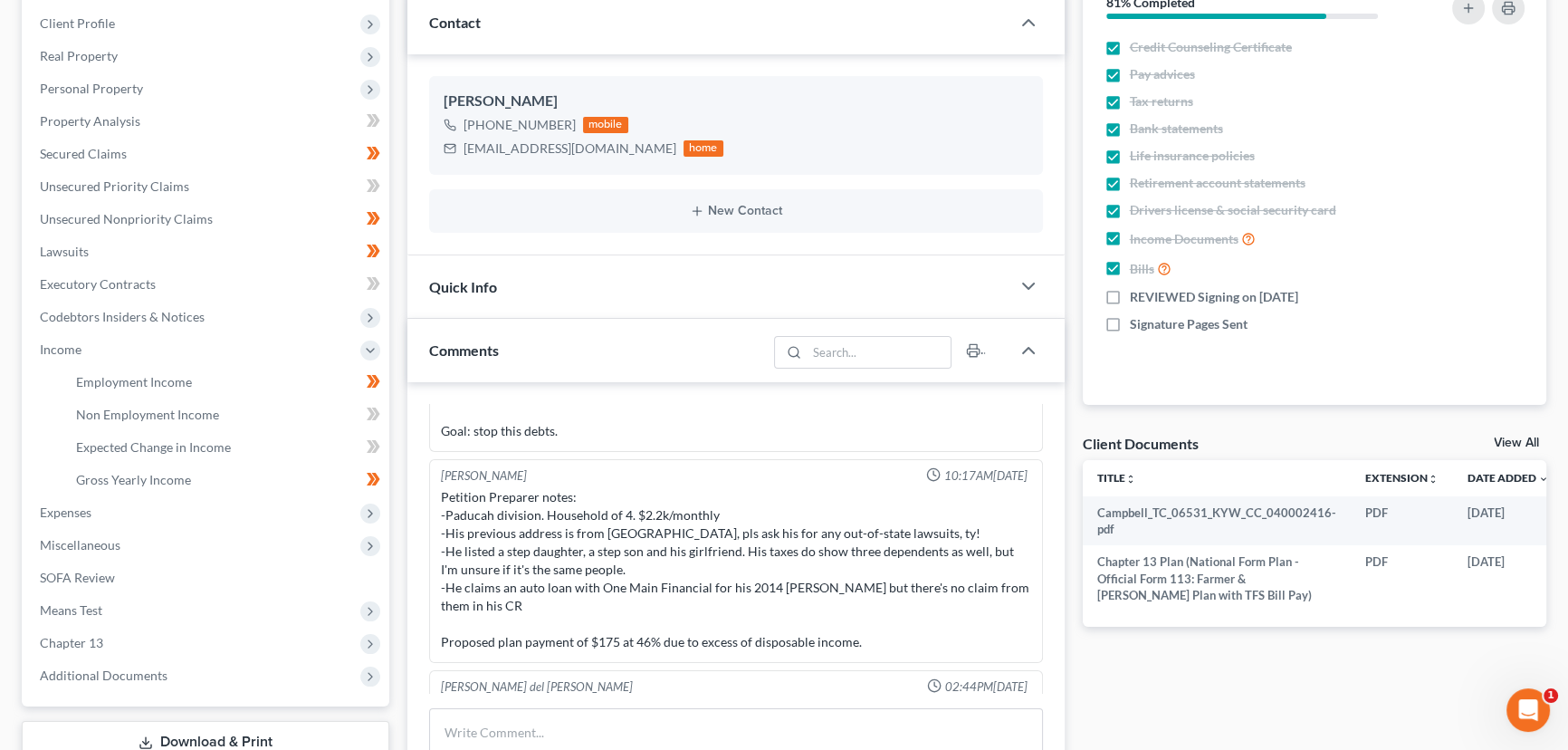
scroll to position [232, 0]
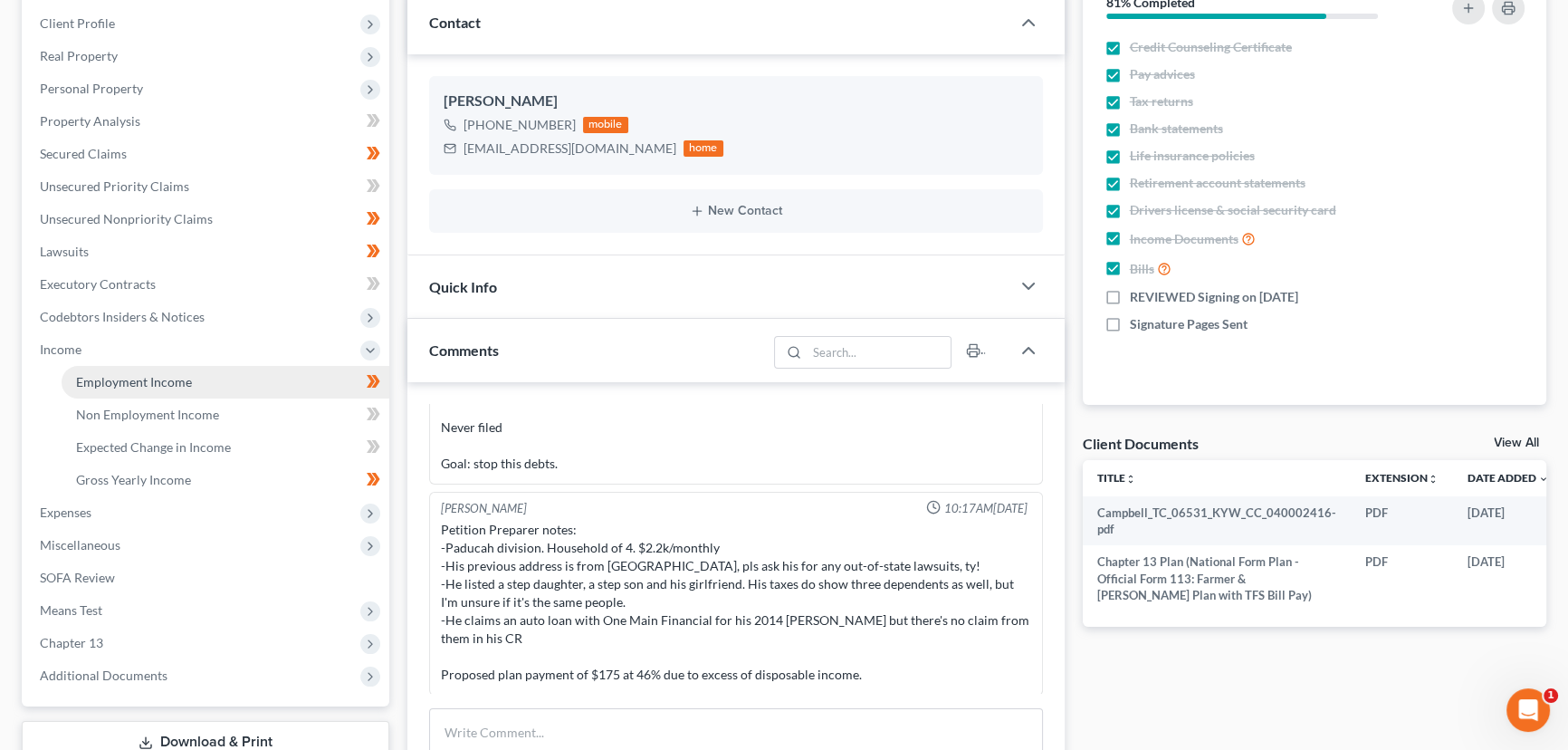
click at [124, 381] on span "Employment Income" at bounding box center [134, 381] width 116 height 16
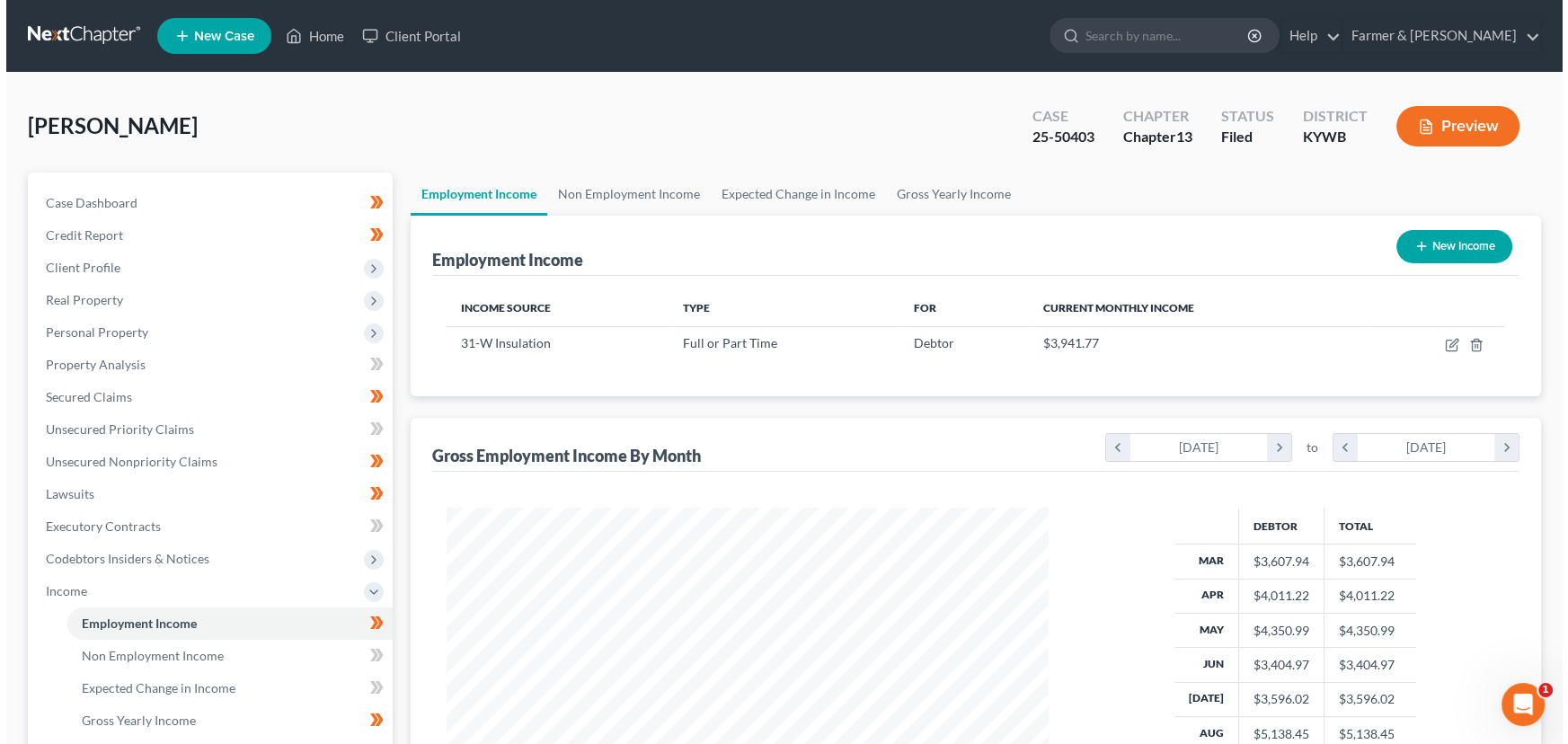
scroll to position [321, 638]
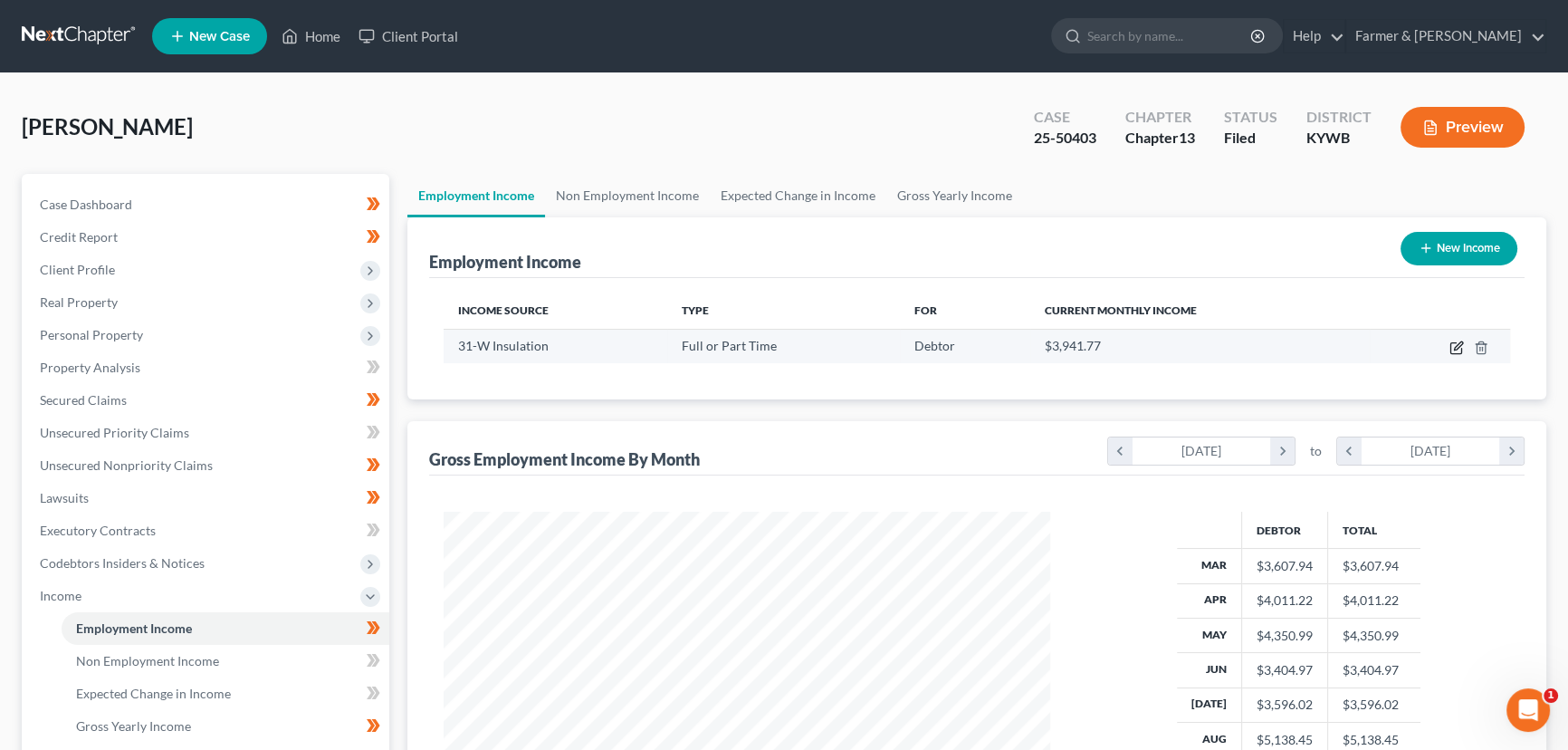
click at [1451, 348] on icon "button" at bounding box center [1456, 349] width 11 height 11
select select "0"
select select "44"
select select "3"
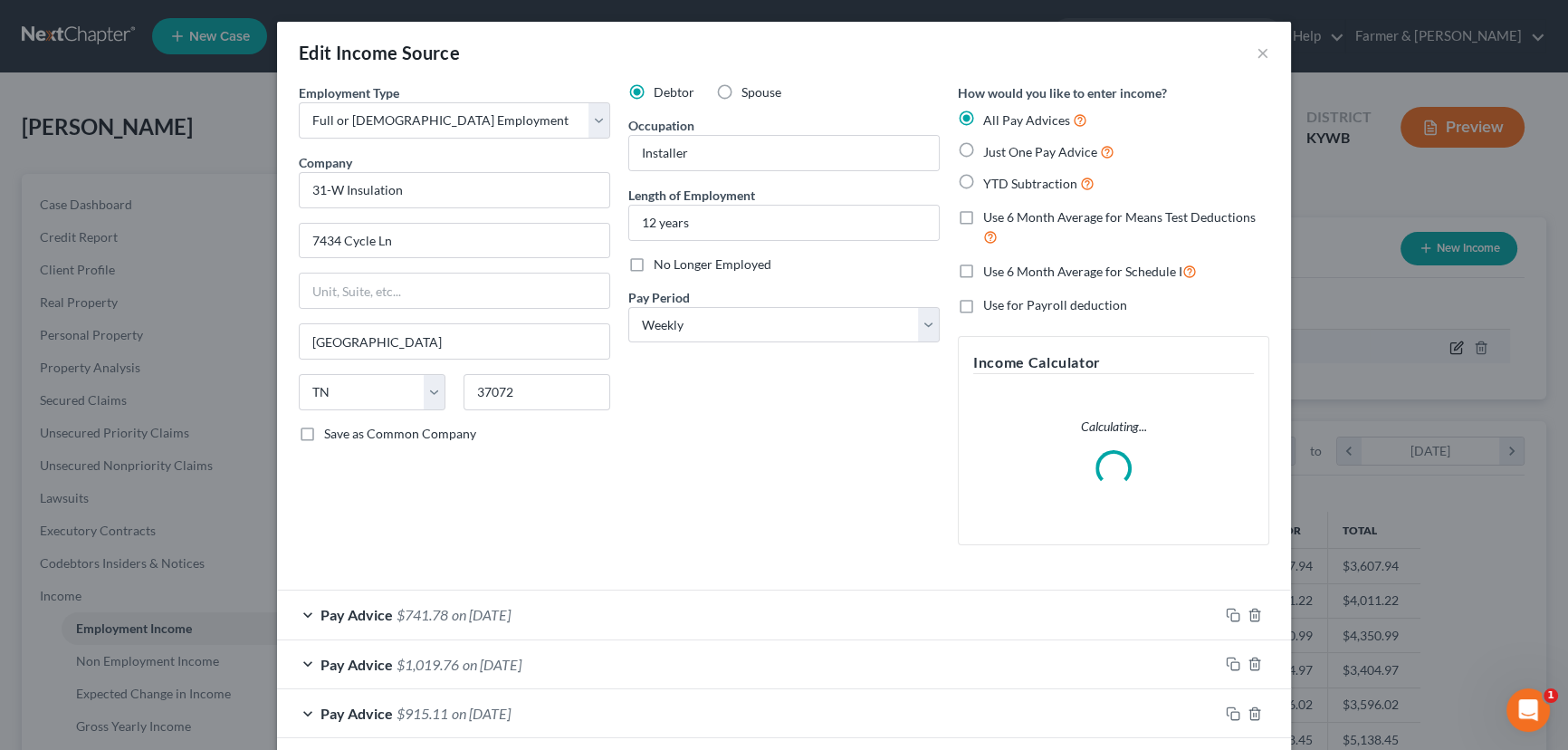
scroll to position [324, 648]
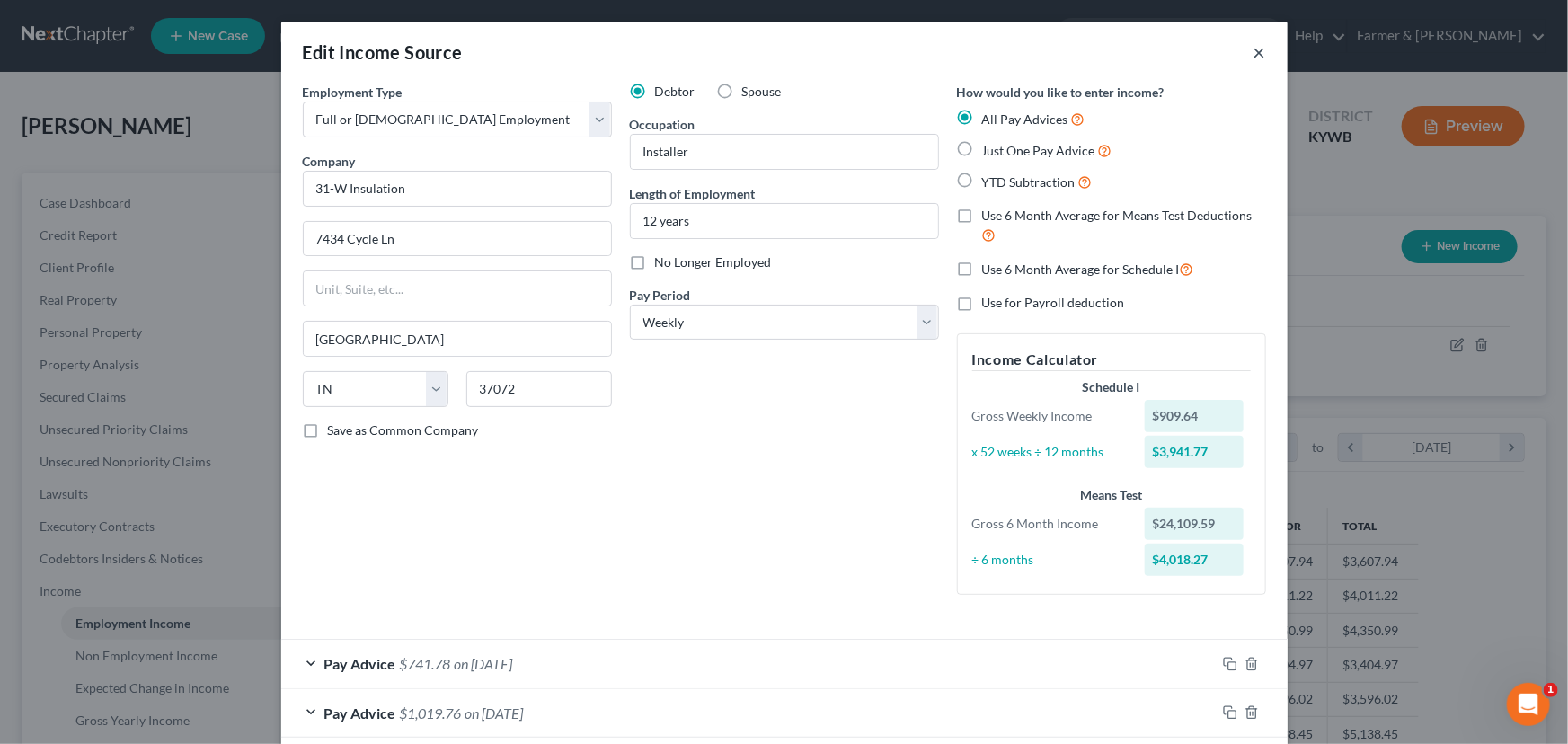
click at [1254, 50] on button "×" at bounding box center [1260, 52] width 13 height 22
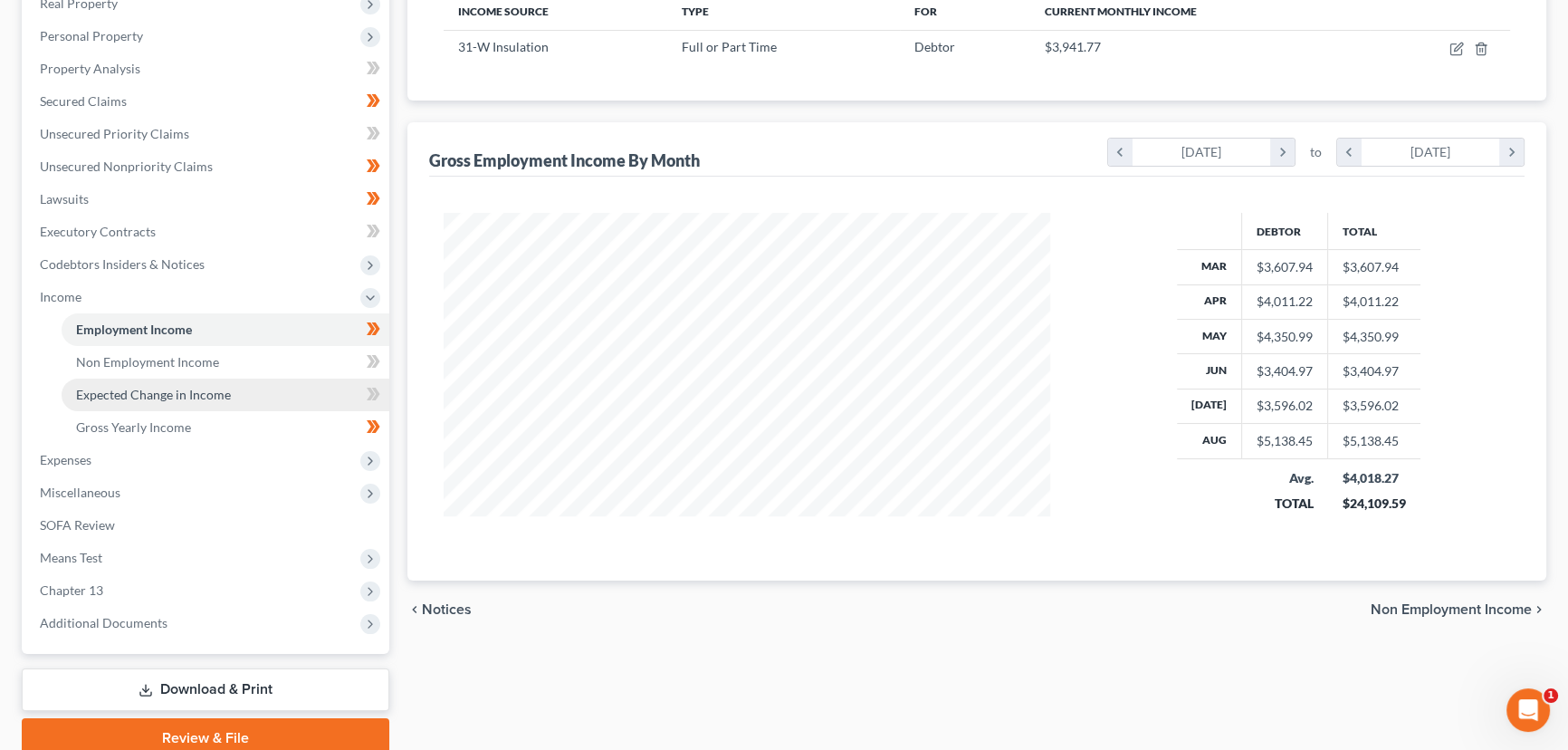
scroll to position [373, 0]
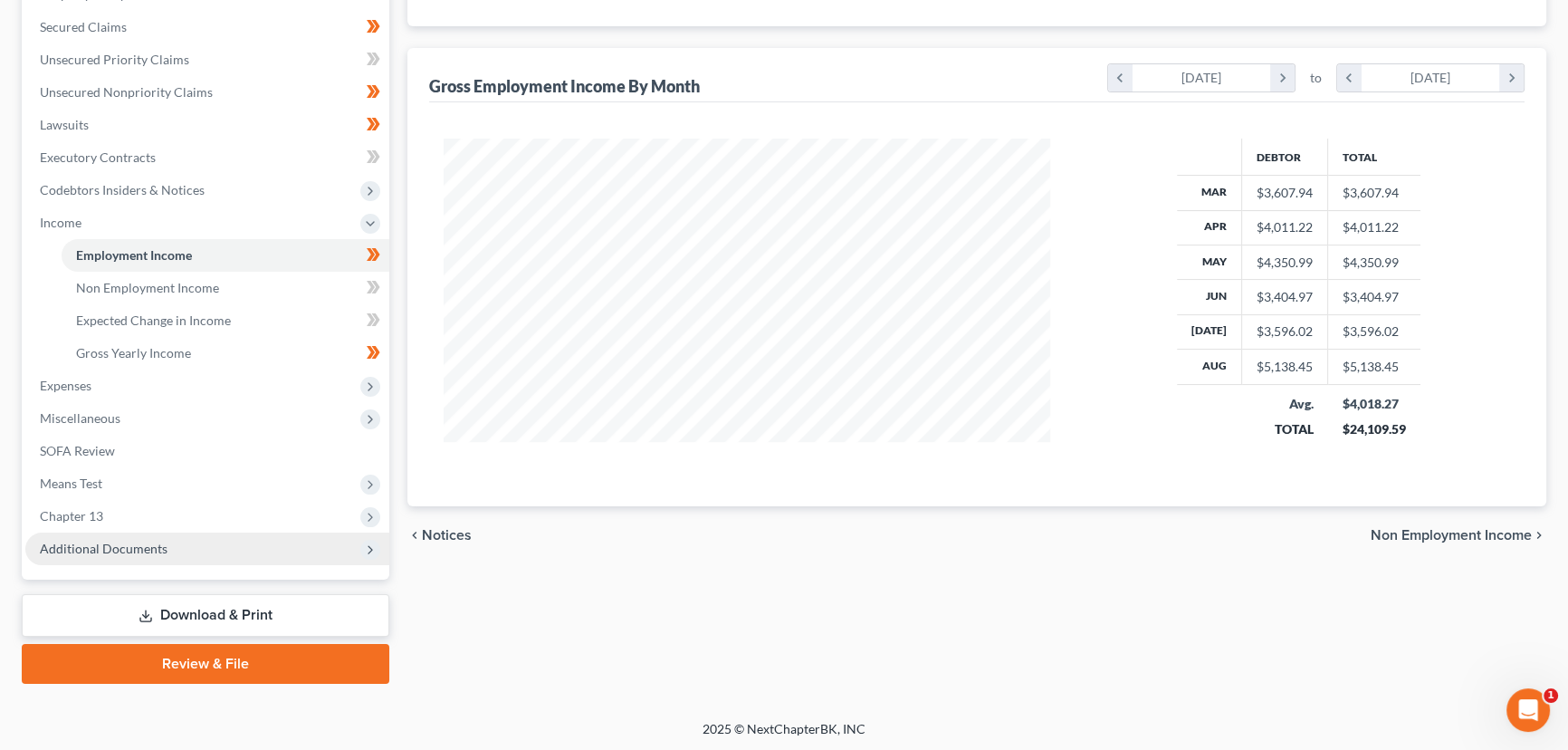
drag, startPoint x: 119, startPoint y: 545, endPoint x: 129, endPoint y: 551, distance: 11.7
click at [119, 546] on span "Additional Documents" at bounding box center [103, 548] width 127 height 16
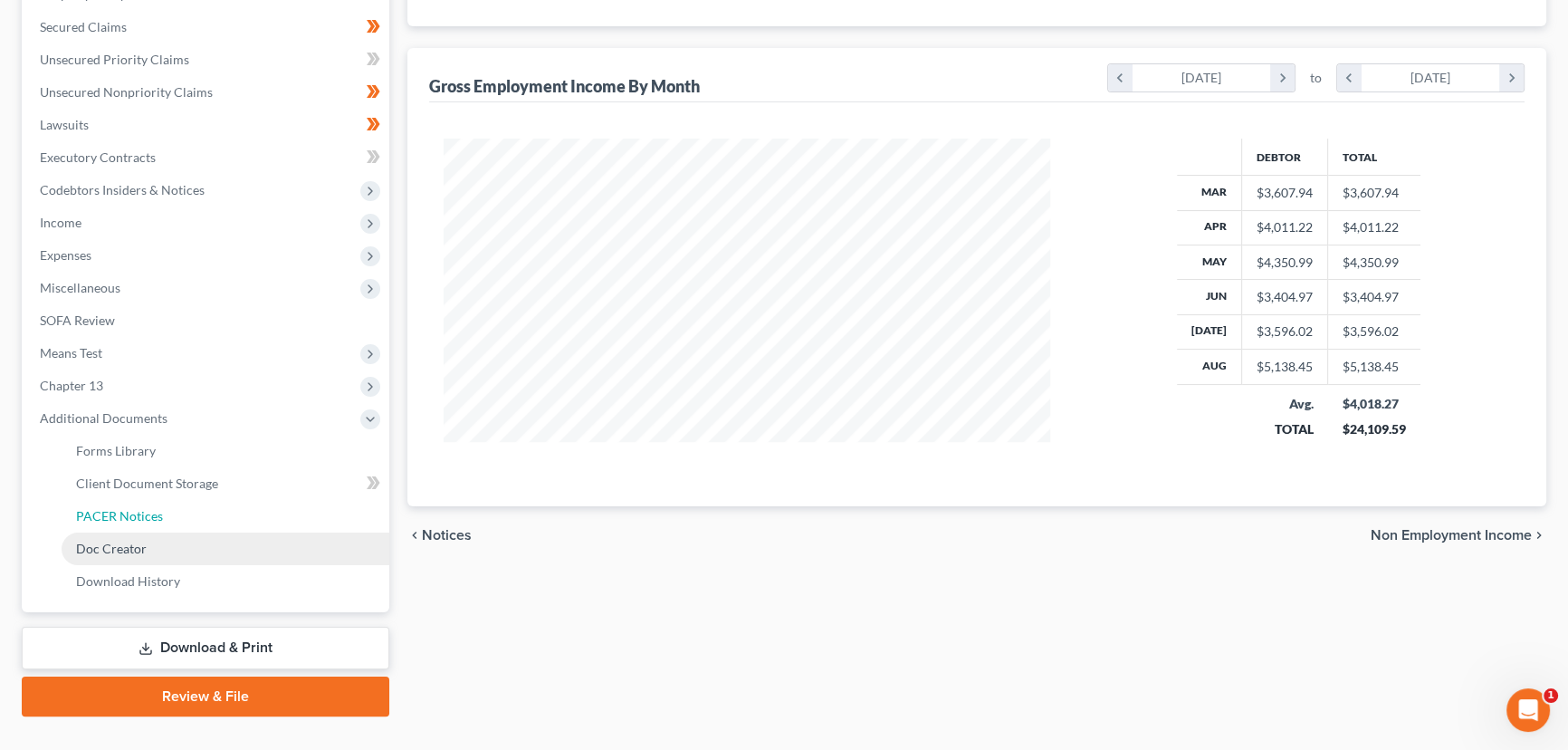
drag, startPoint x: 144, startPoint y: 505, endPoint x: 279, endPoint y: 529, distance: 137.1
click at [145, 504] on link "PACER Notices" at bounding box center [225, 516] width 327 height 32
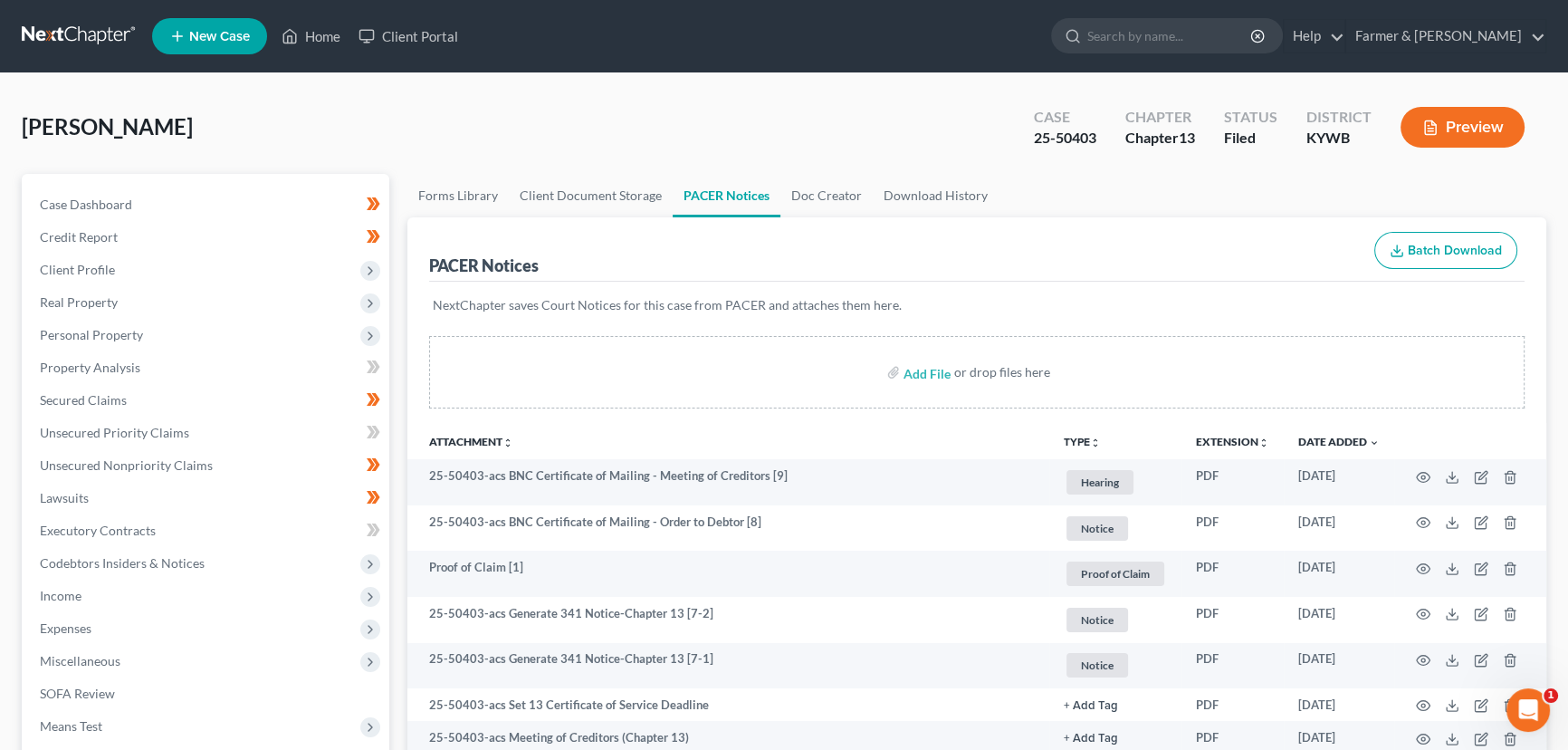
click at [439, 90] on div "Campbell, TC Upgraded Case 25-50403 Chapter Chapter 13 Status Filed District KY…" at bounding box center [784, 600] width 1568 height 1053
click at [129, 232] on link "Credit Report" at bounding box center [207, 237] width 364 height 32
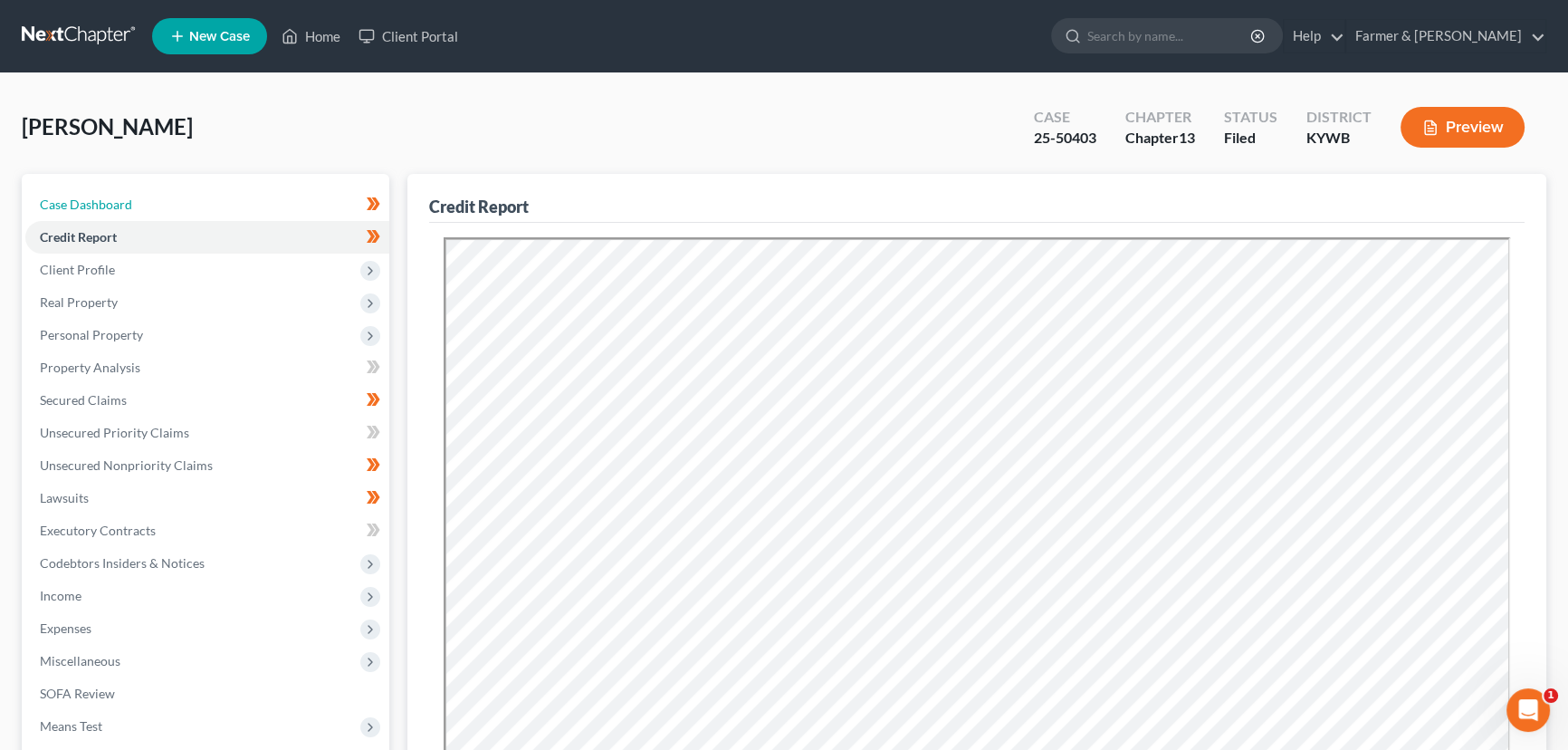
drag, startPoint x: 141, startPoint y: 205, endPoint x: 543, endPoint y: 156, distance: 405.0
click at [141, 205] on link "Case Dashboard" at bounding box center [207, 204] width 364 height 32
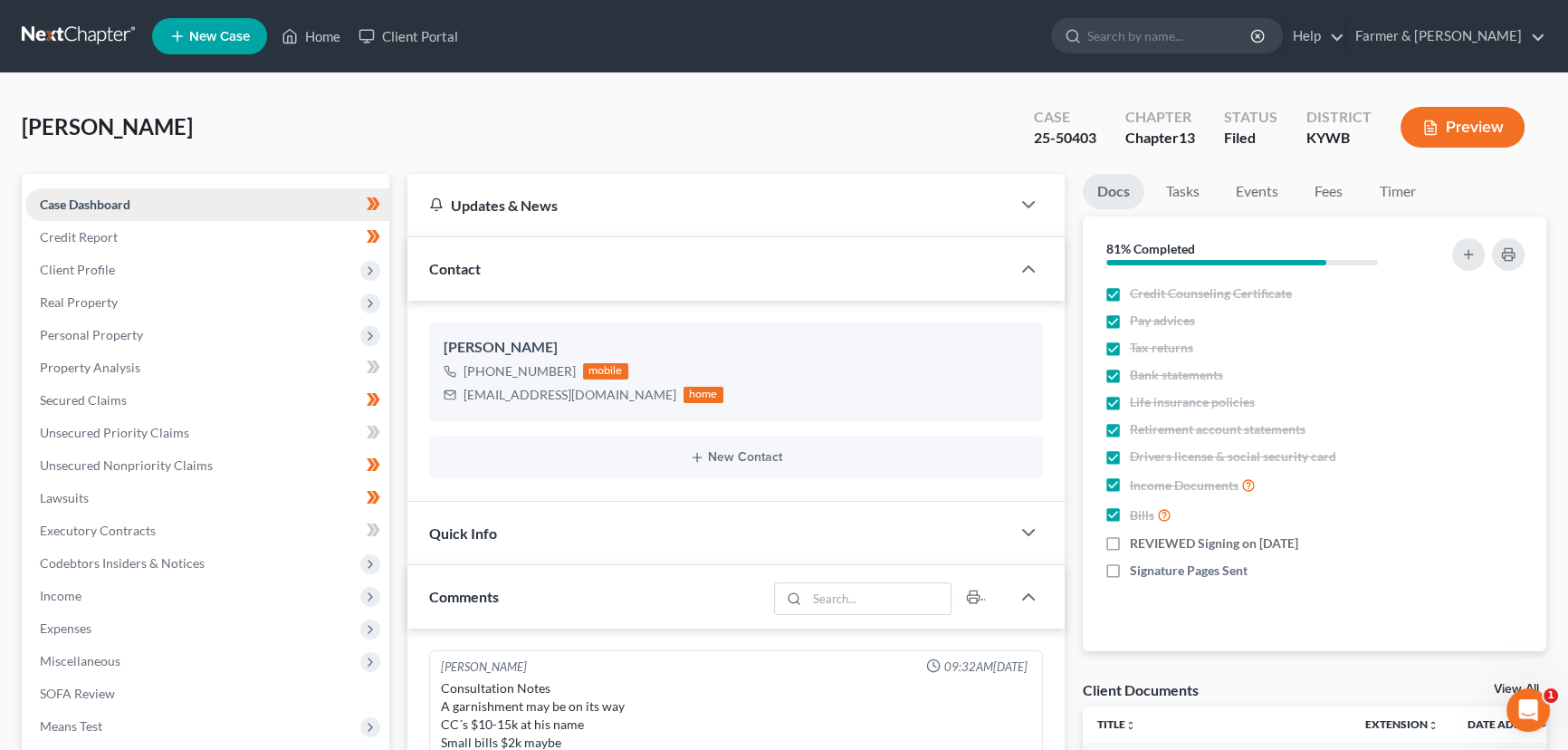
scroll to position [479, 0]
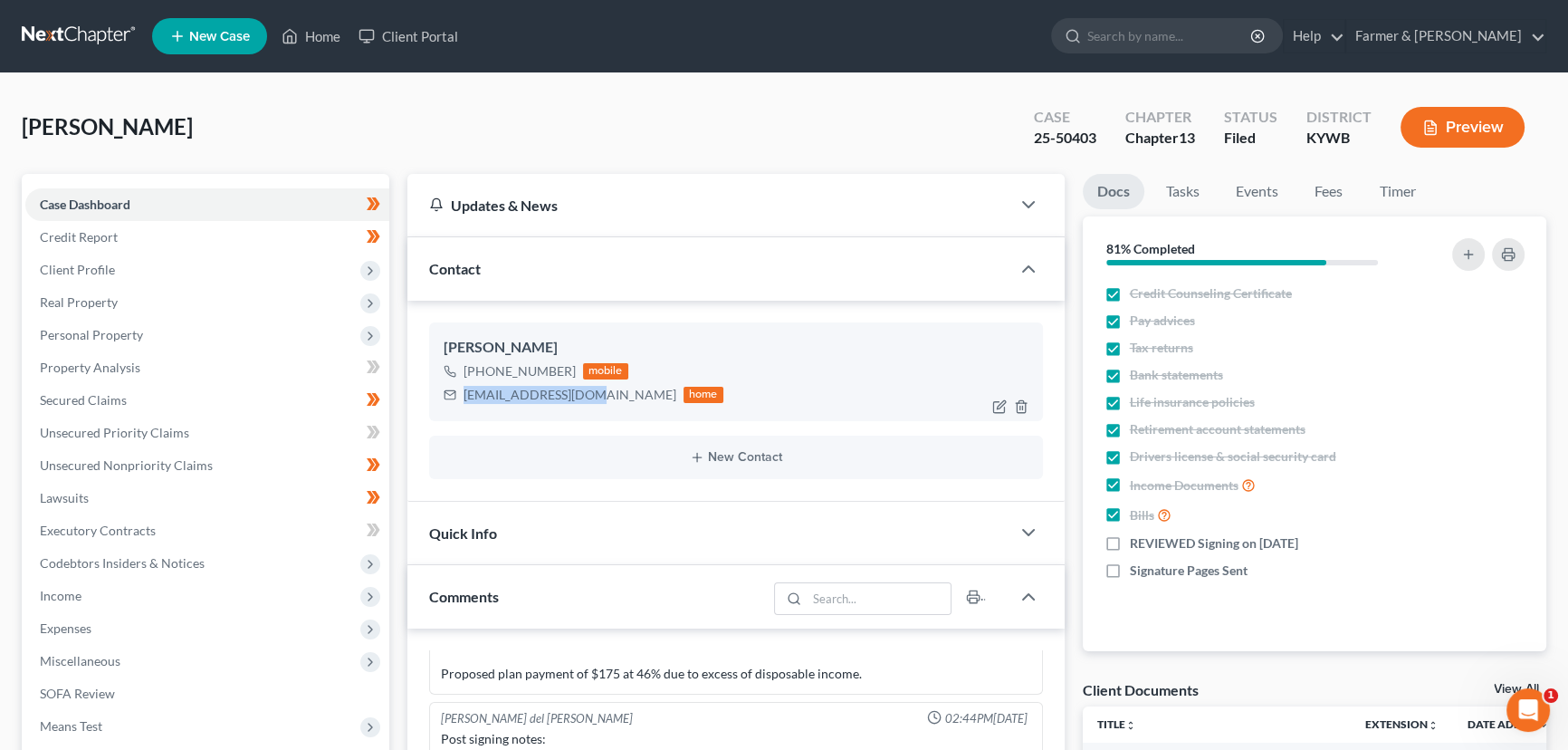
drag, startPoint x: 481, startPoint y: 392, endPoint x: 588, endPoint y: 389, distance: 107.0
click at [588, 389] on div "yogi44462@gmail.com" at bounding box center [570, 395] width 213 height 18
copy div "yogi44462@gmail.com"
click at [424, 124] on div "Campbell, TC Upgraded Case 25-50403 Chapter Chapter 13 Status Filed District KY…" at bounding box center [784, 134] width 1525 height 78
click at [524, 128] on div "Campbell, TC Upgraded Case 25-50403 Chapter Chapter 13 Status Filed District KY…" at bounding box center [784, 134] width 1525 height 78
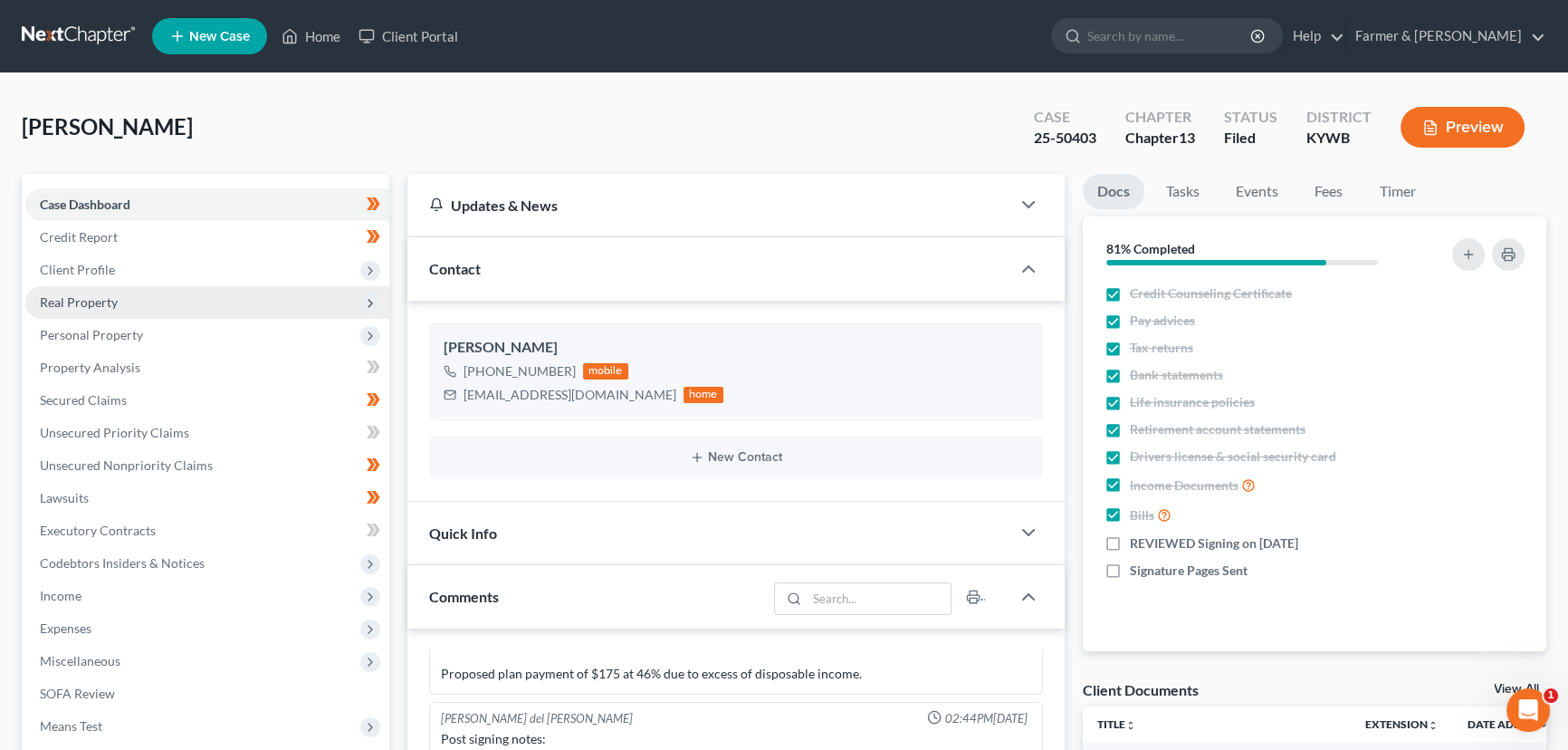
drag, startPoint x: 819, startPoint y: 129, endPoint x: 206, endPoint y: 294, distance: 634.8
click at [819, 129] on div "Campbell, TC Upgraded Case 25-50403 Chapter Chapter 13 Status Filed District KY…" at bounding box center [784, 134] width 1525 height 78
drag, startPoint x: 802, startPoint y: 135, endPoint x: 816, endPoint y: 145, distance: 17.2
click at [802, 135] on div "Campbell, TC Upgraded Case 25-50403 Chapter Chapter 13 Status Filed District KY…" at bounding box center [784, 134] width 1525 height 78
drag, startPoint x: 548, startPoint y: 140, endPoint x: 624, endPoint y: 0, distance: 159.3
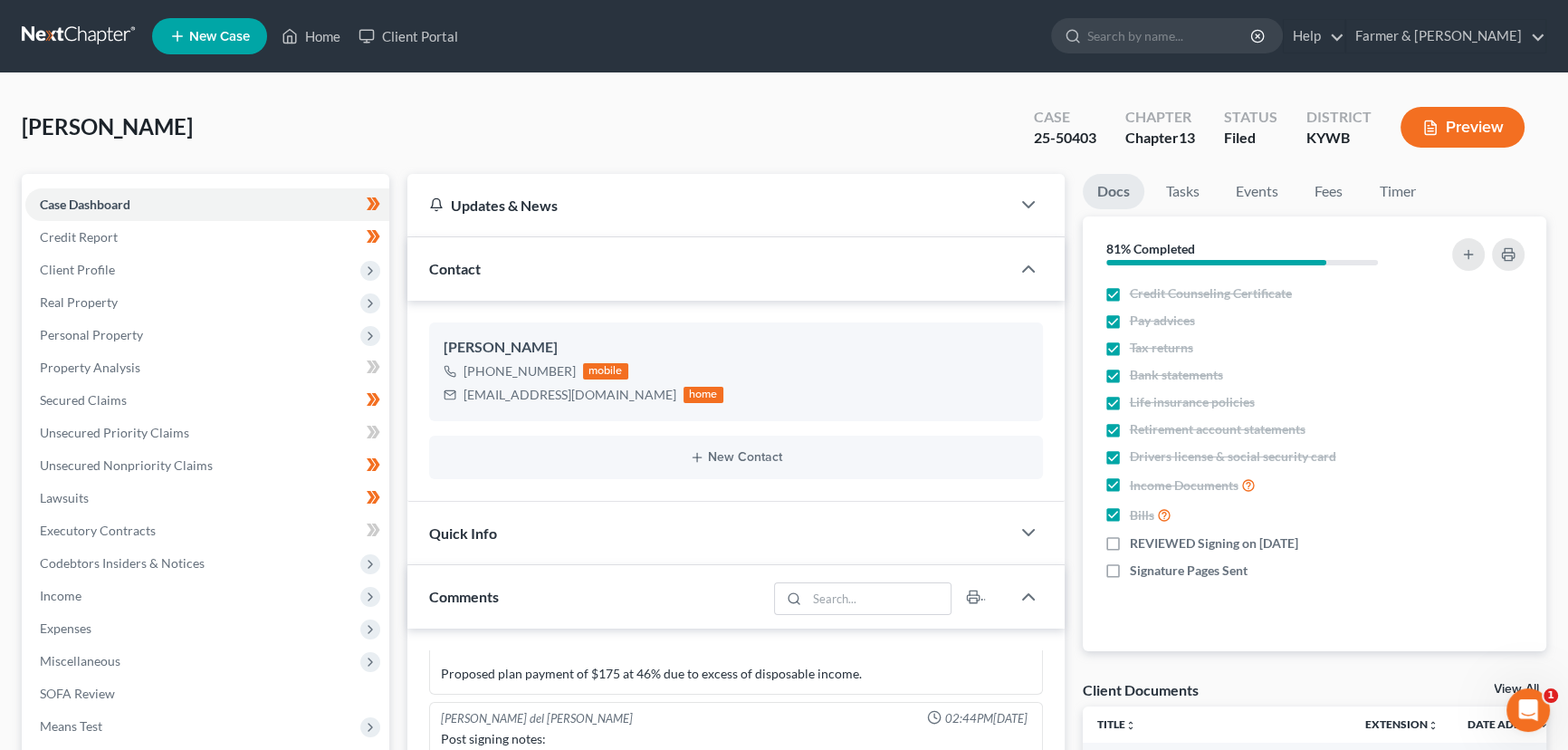
click at [548, 140] on div "Campbell, TC Upgraded Case 25-50403 Chapter Chapter 13 Status Filed District KY…" at bounding box center [784, 134] width 1525 height 78
drag, startPoint x: 327, startPoint y: 50, endPoint x: 599, endPoint y: 185, distance: 303.7
click at [327, 50] on link "Home" at bounding box center [311, 36] width 77 height 32
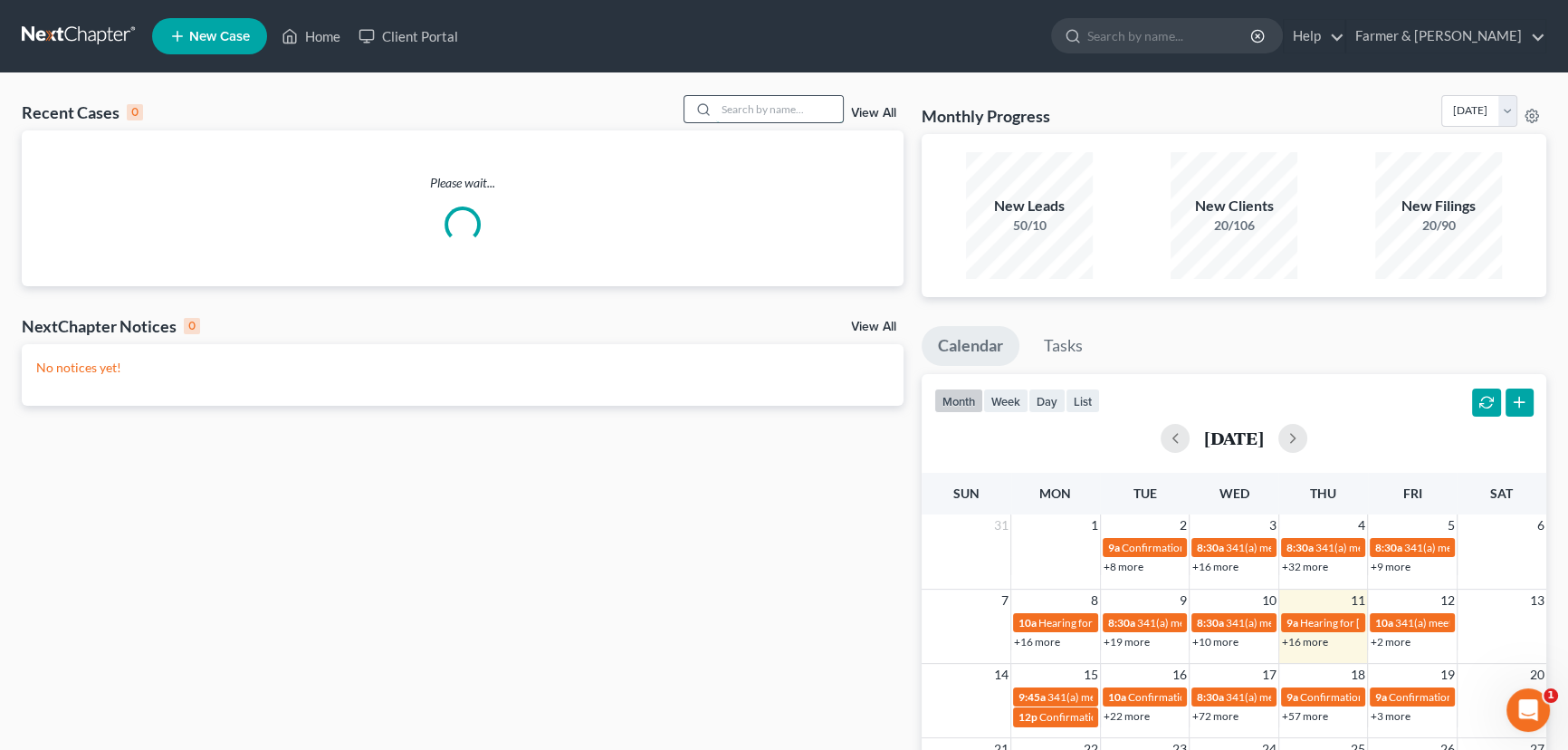
click at [729, 108] on input "search" at bounding box center [779, 109] width 126 height 26
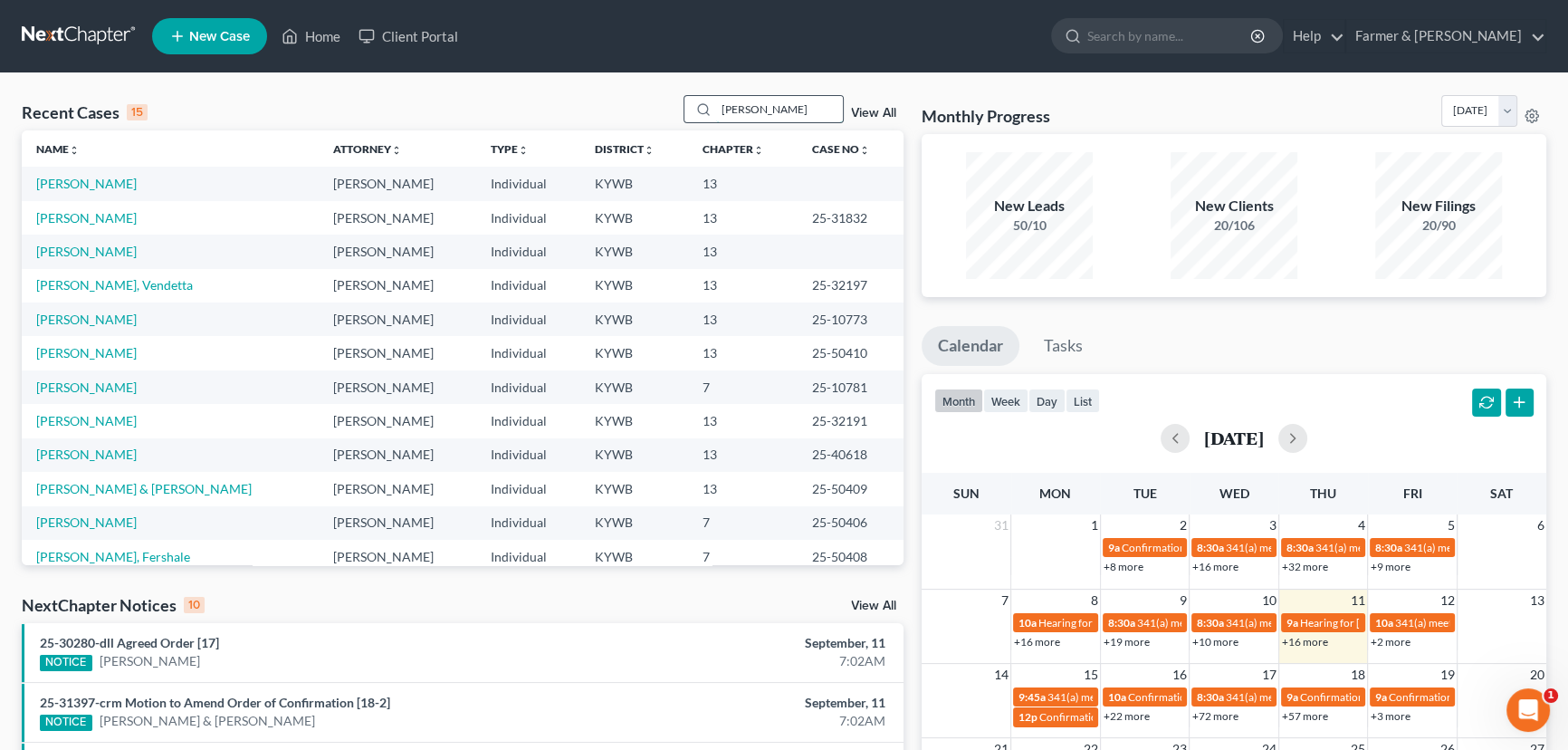
click at [794, 114] on input "teresa ford" at bounding box center [779, 109] width 126 height 26
type input "teresa ford"
drag, startPoint x: 795, startPoint y: 112, endPoint x: 680, endPoint y: 122, distance: 115.4
click at [683, 122] on div "teresa ford" at bounding box center [764, 109] width 161 height 28
